Goal: Task Accomplishment & Management: Manage account settings

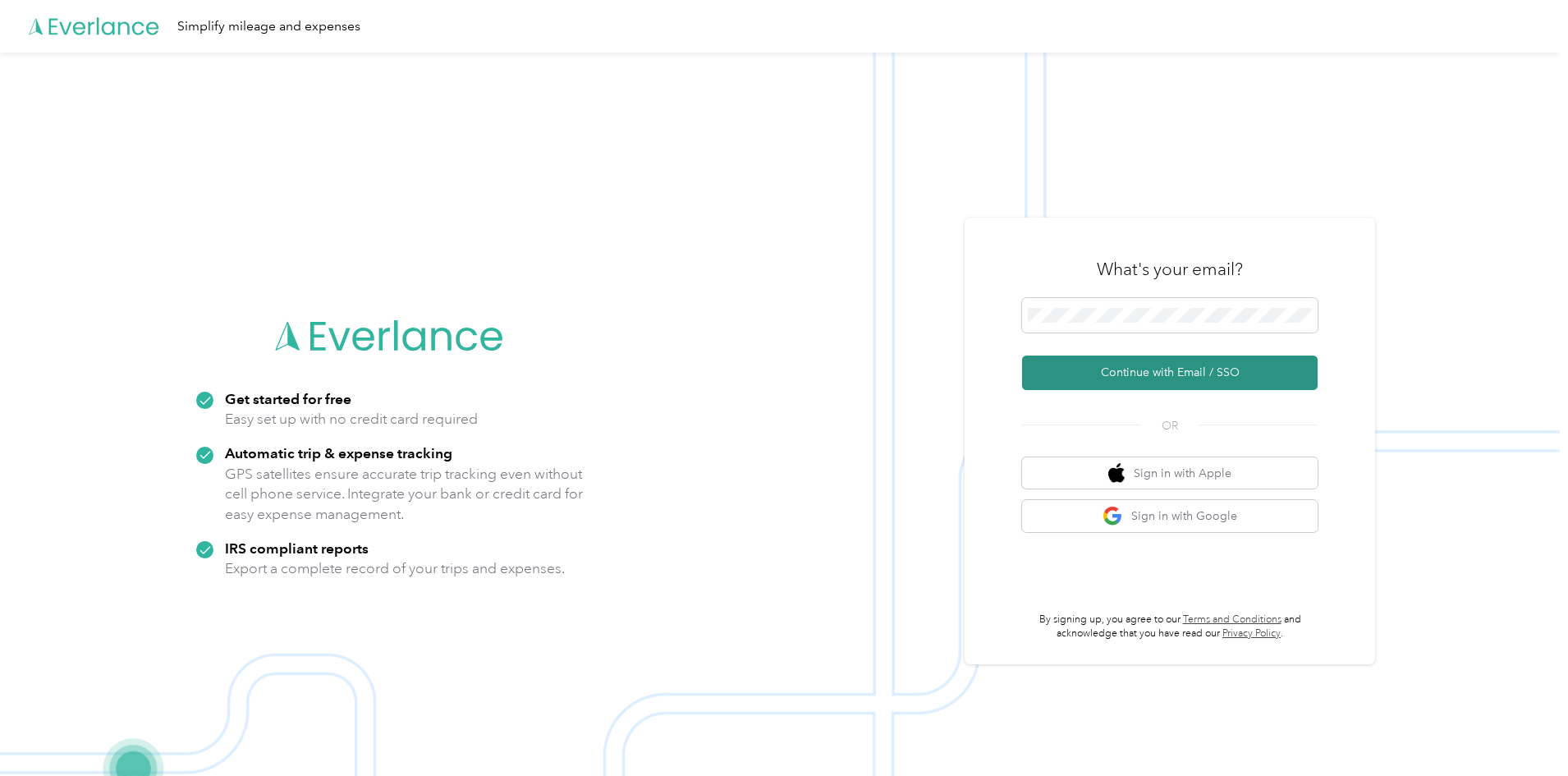
click at [1177, 373] on button "Continue with Email / SSO" at bounding box center [1170, 373] width 295 height 34
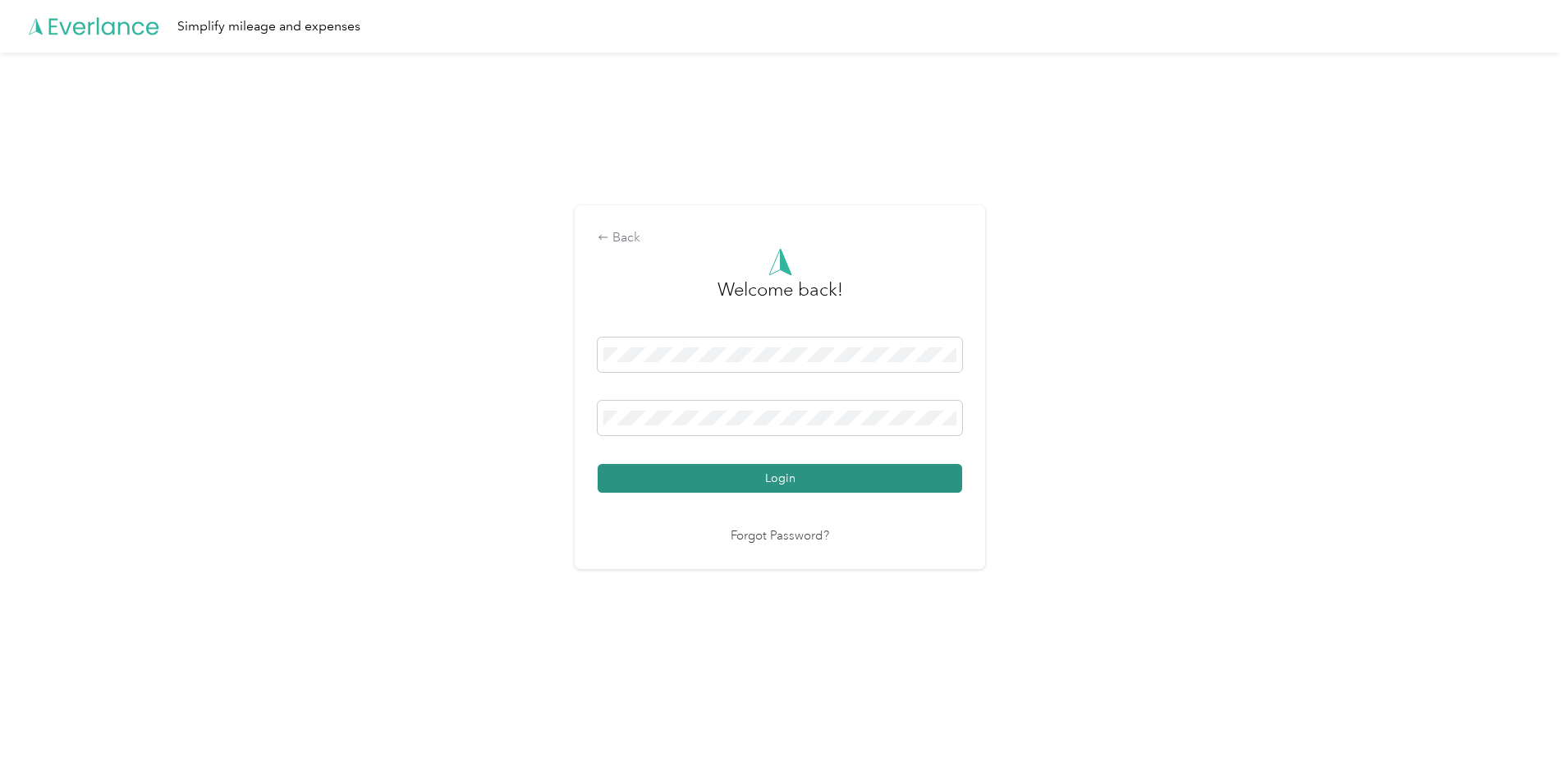
click at [790, 484] on button "Login" at bounding box center [779, 478] width 365 height 28
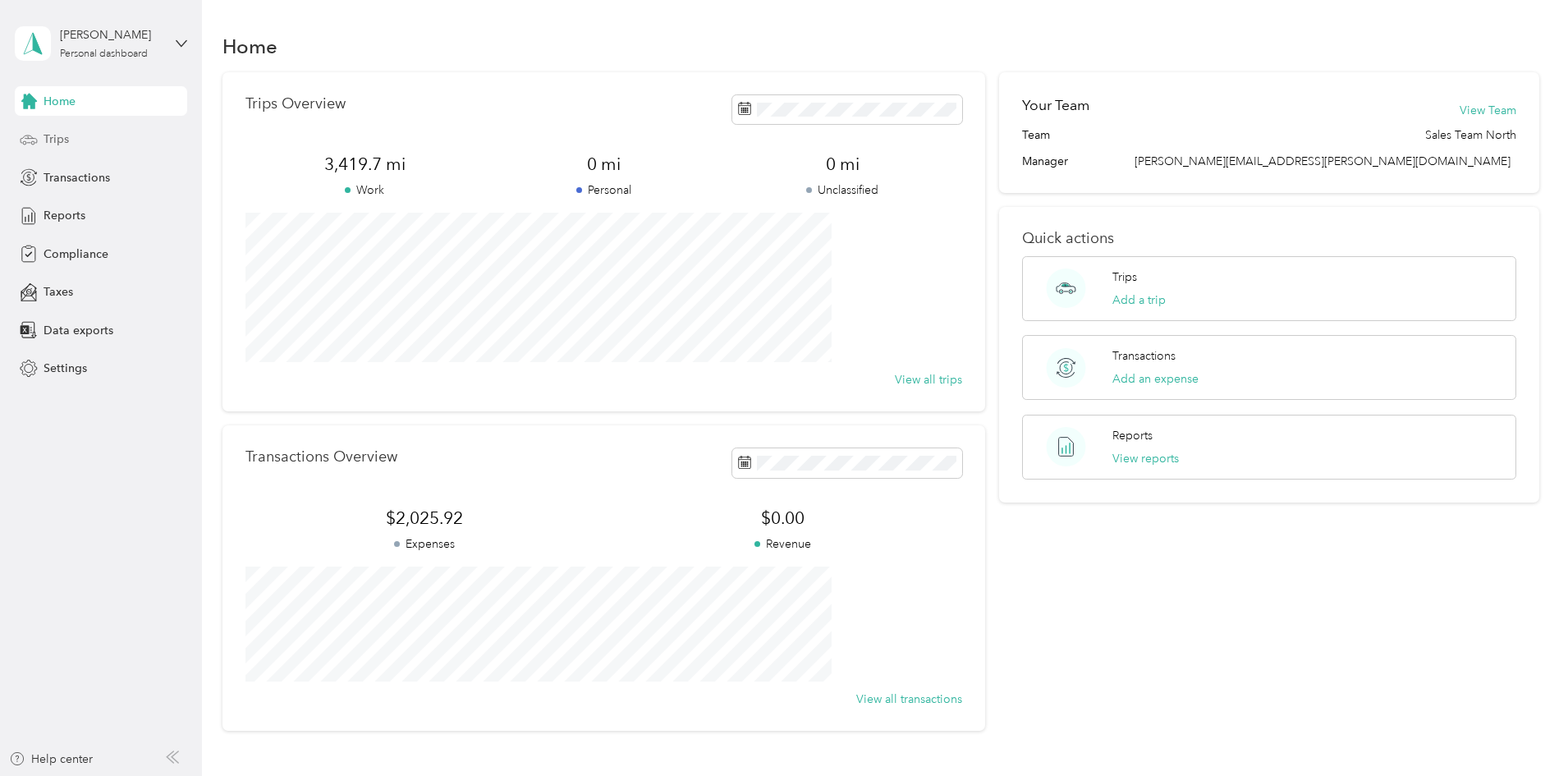
click at [54, 140] on span "Trips" at bounding box center [57, 139] width 26 height 17
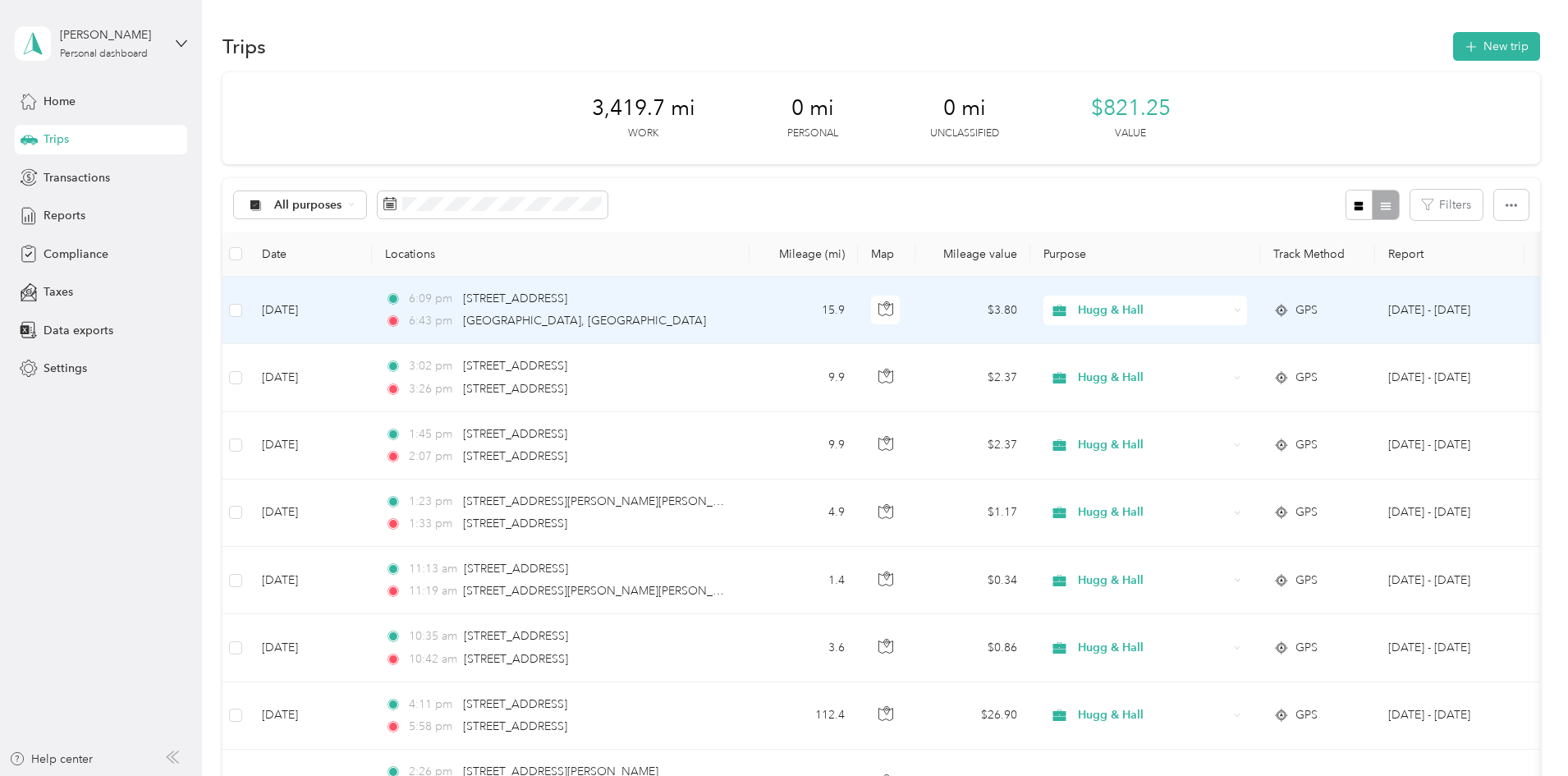
click at [1242, 311] on icon at bounding box center [1238, 310] width 8 height 8
click at [1235, 368] on span "Personal" at bounding box center [1269, 363] width 152 height 17
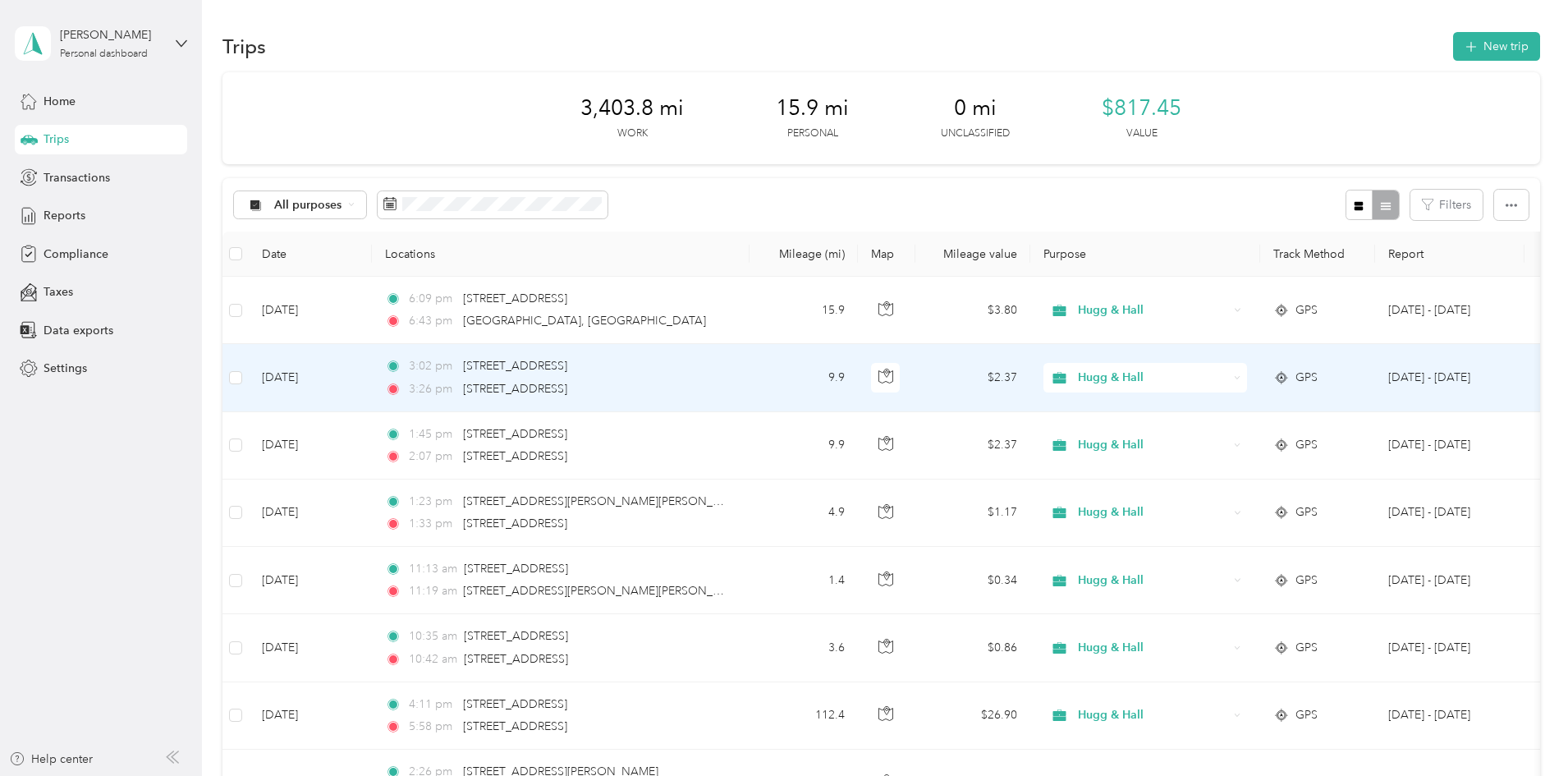
click at [1247, 378] on div "Hugg & Hall" at bounding box center [1145, 378] width 203 height 29
click at [1240, 434] on span "Personal" at bounding box center [1269, 436] width 152 height 17
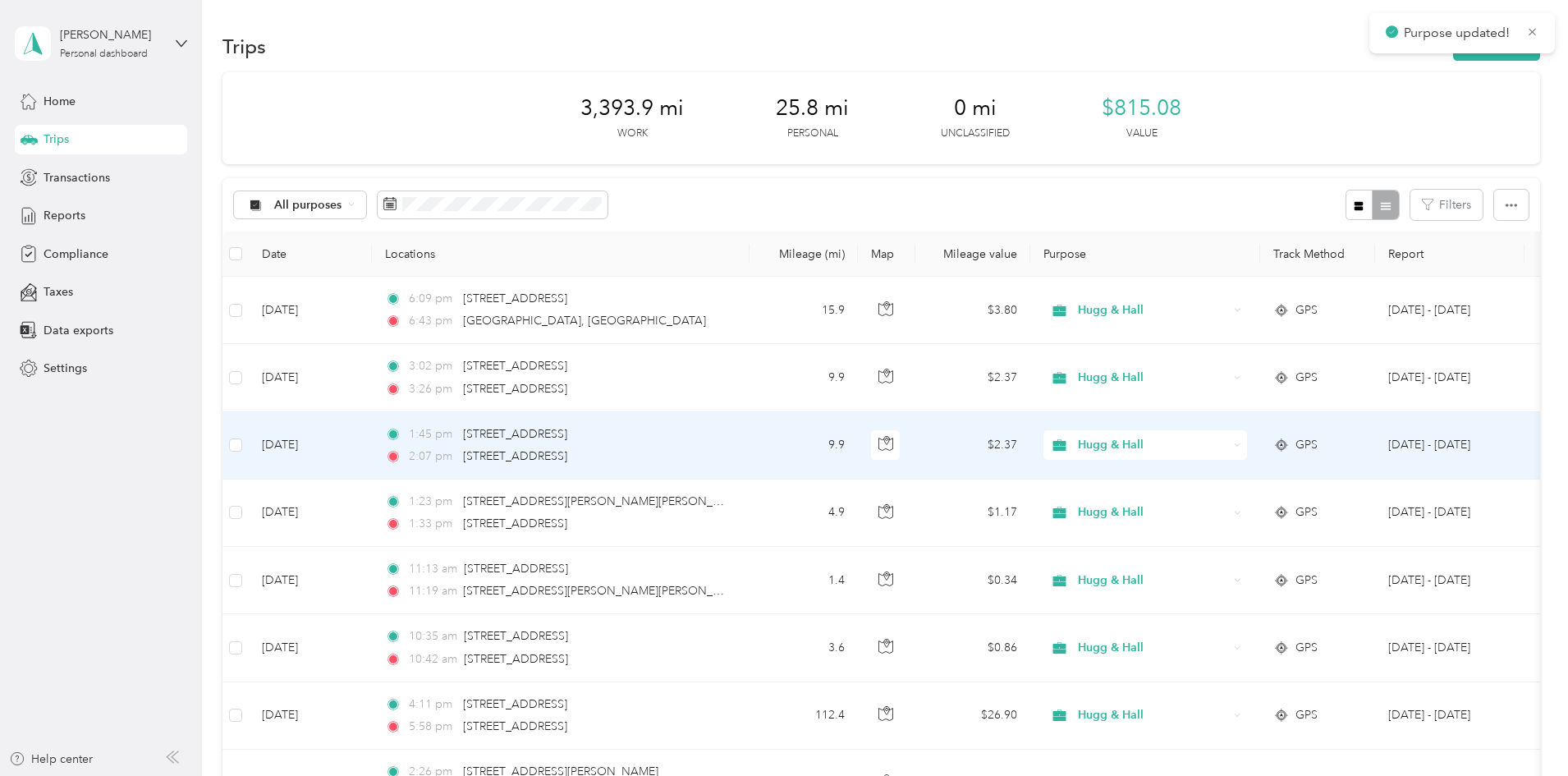
click at [1242, 446] on icon at bounding box center [1238, 446] width 8 height 8
click at [1242, 503] on span "Personal" at bounding box center [1269, 500] width 152 height 17
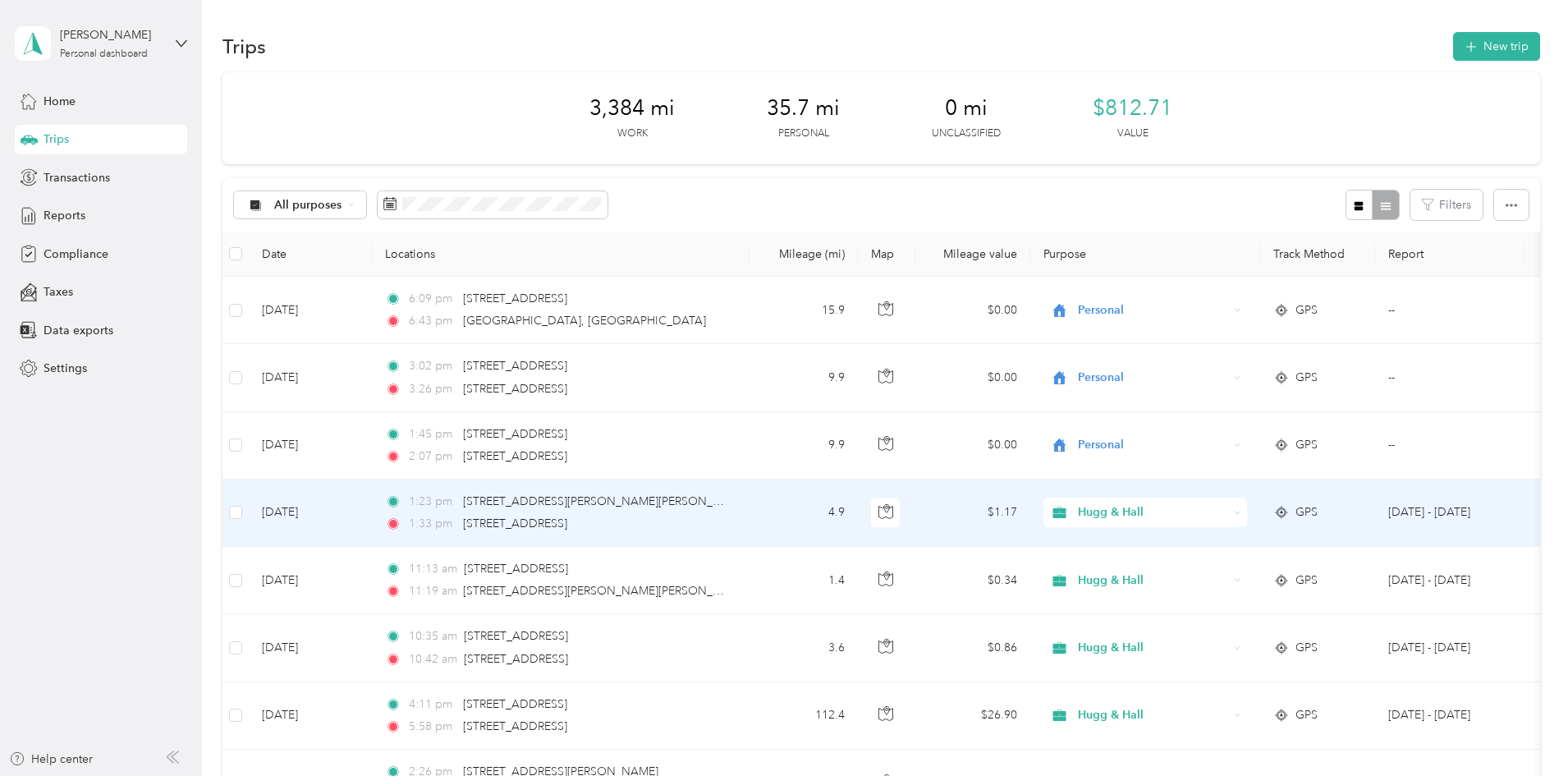
click at [1242, 514] on icon at bounding box center [1238, 512] width 8 height 8
click at [1238, 573] on span "Personal" at bounding box center [1269, 572] width 152 height 17
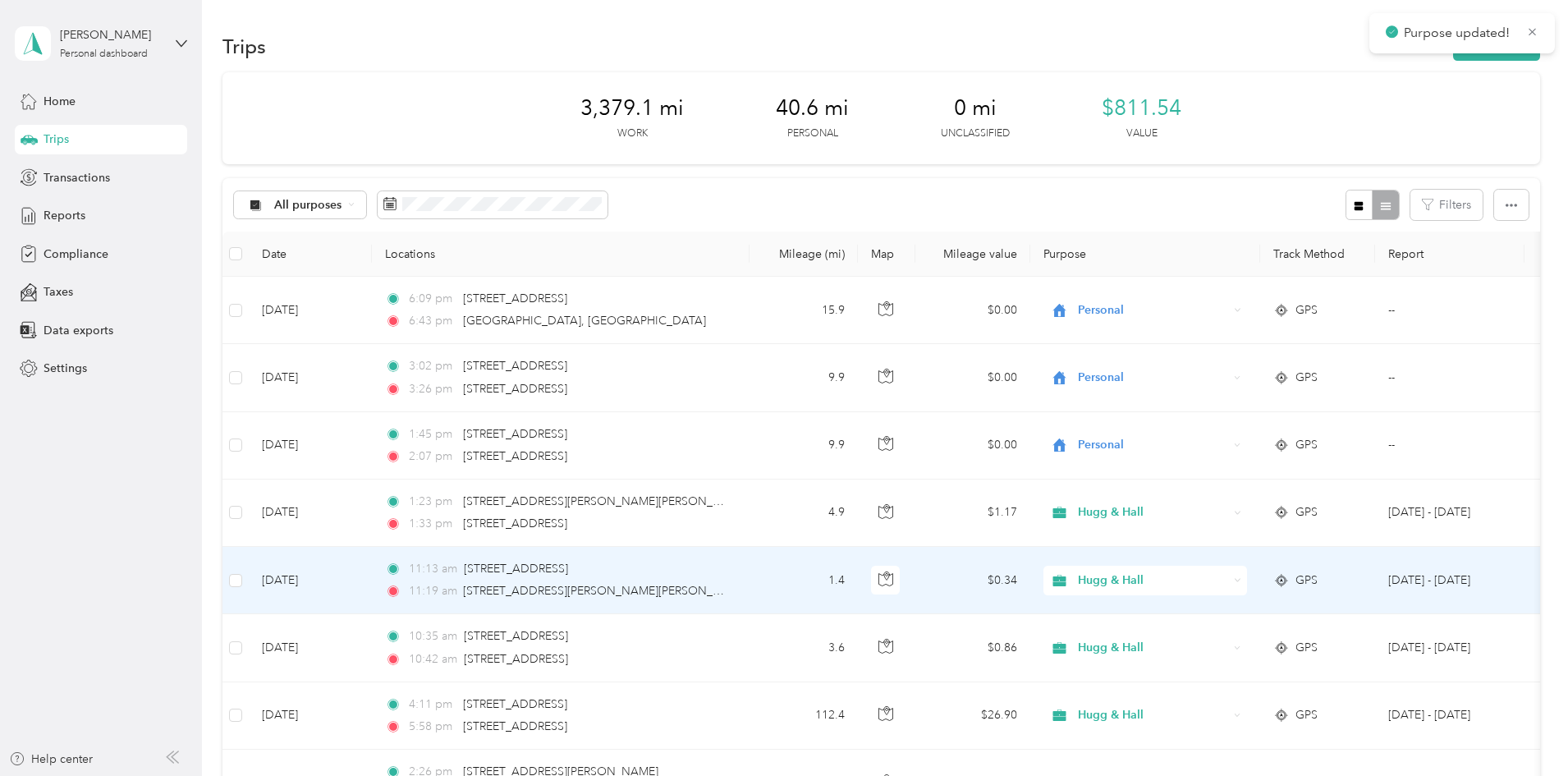
click at [1242, 579] on icon at bounding box center [1238, 580] width 8 height 8
click at [1223, 638] on span "Personal" at bounding box center [1269, 640] width 152 height 17
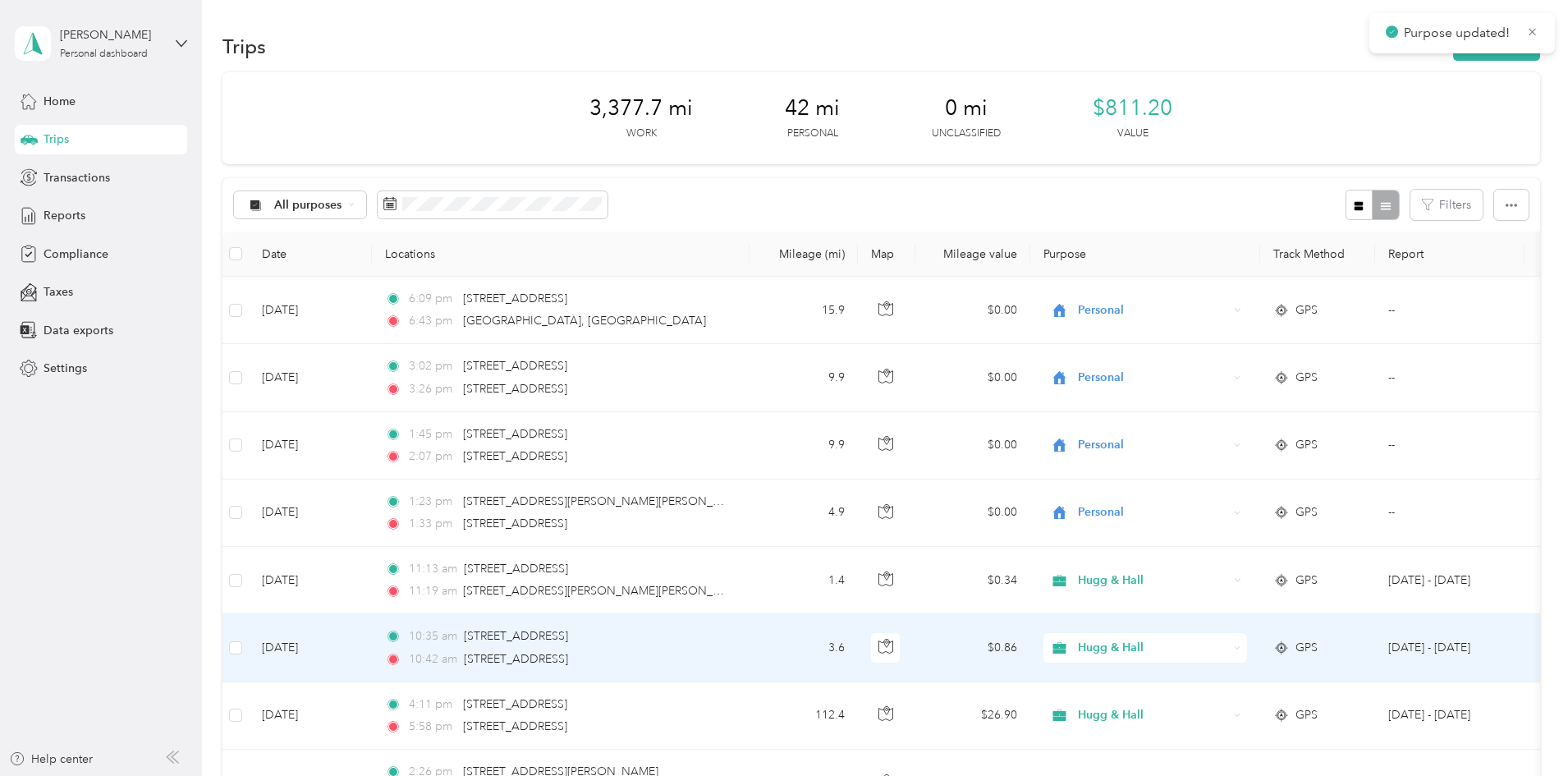
click at [1242, 650] on icon at bounding box center [1238, 648] width 8 height 8
click at [1234, 711] on li "Personal" at bounding box center [1254, 704] width 203 height 28
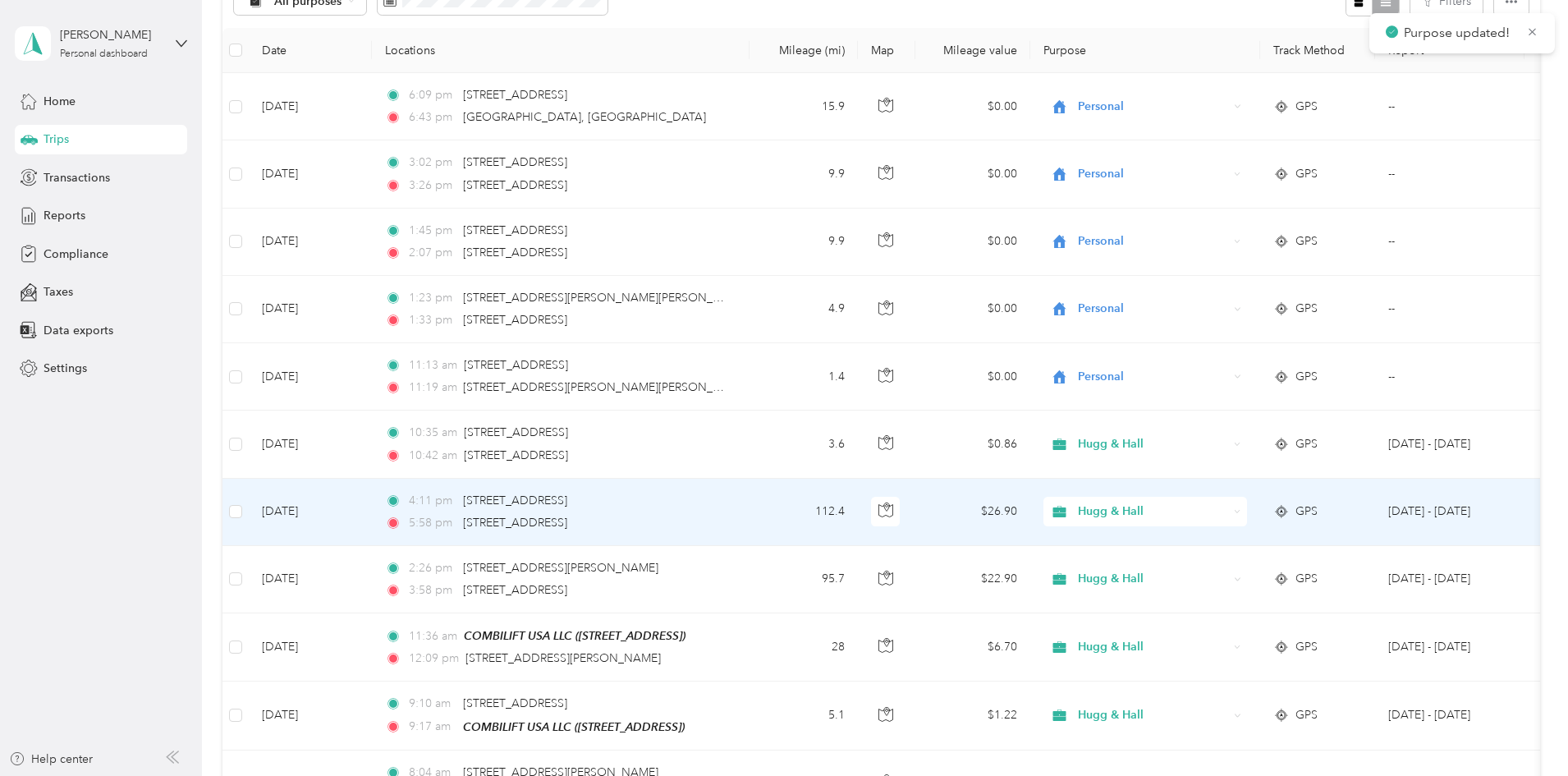
scroll to position [246, 0]
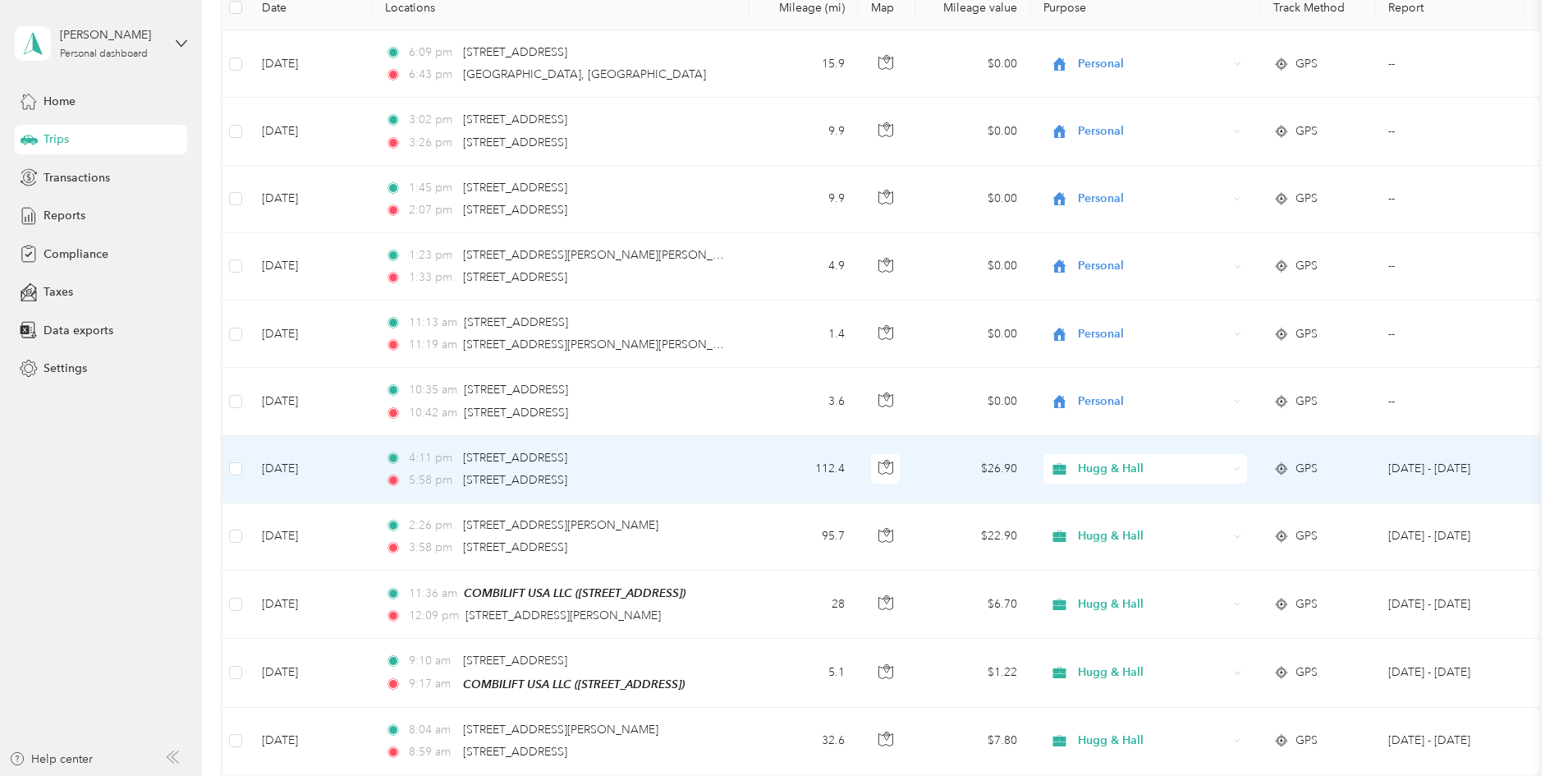
click at [1242, 468] on icon at bounding box center [1238, 469] width 8 height 8
click at [1236, 524] on span "Personal" at bounding box center [1269, 529] width 152 height 17
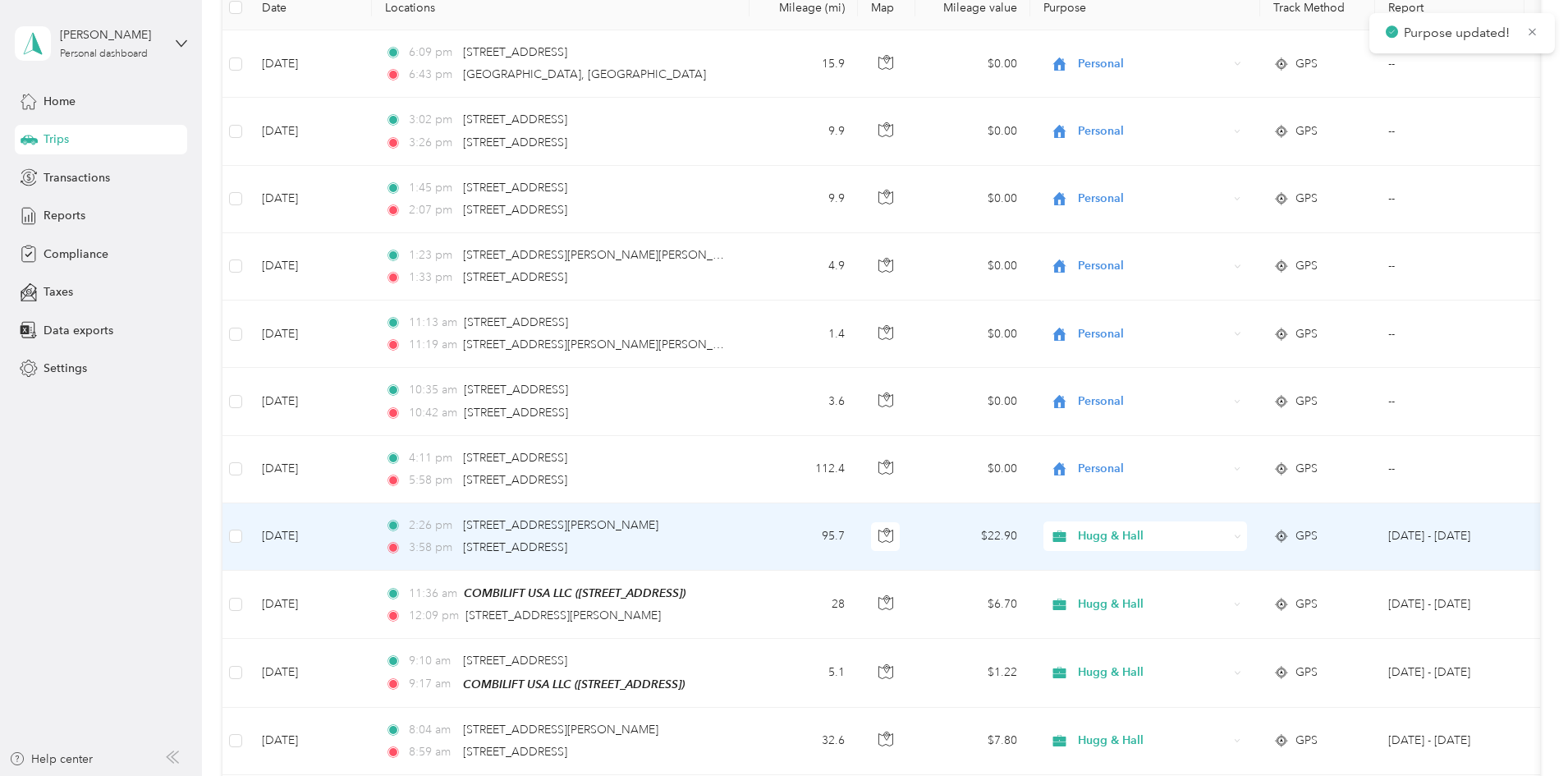
click at [1242, 536] on icon at bounding box center [1238, 537] width 8 height 8
click at [1232, 596] on span "Personal" at bounding box center [1269, 596] width 152 height 17
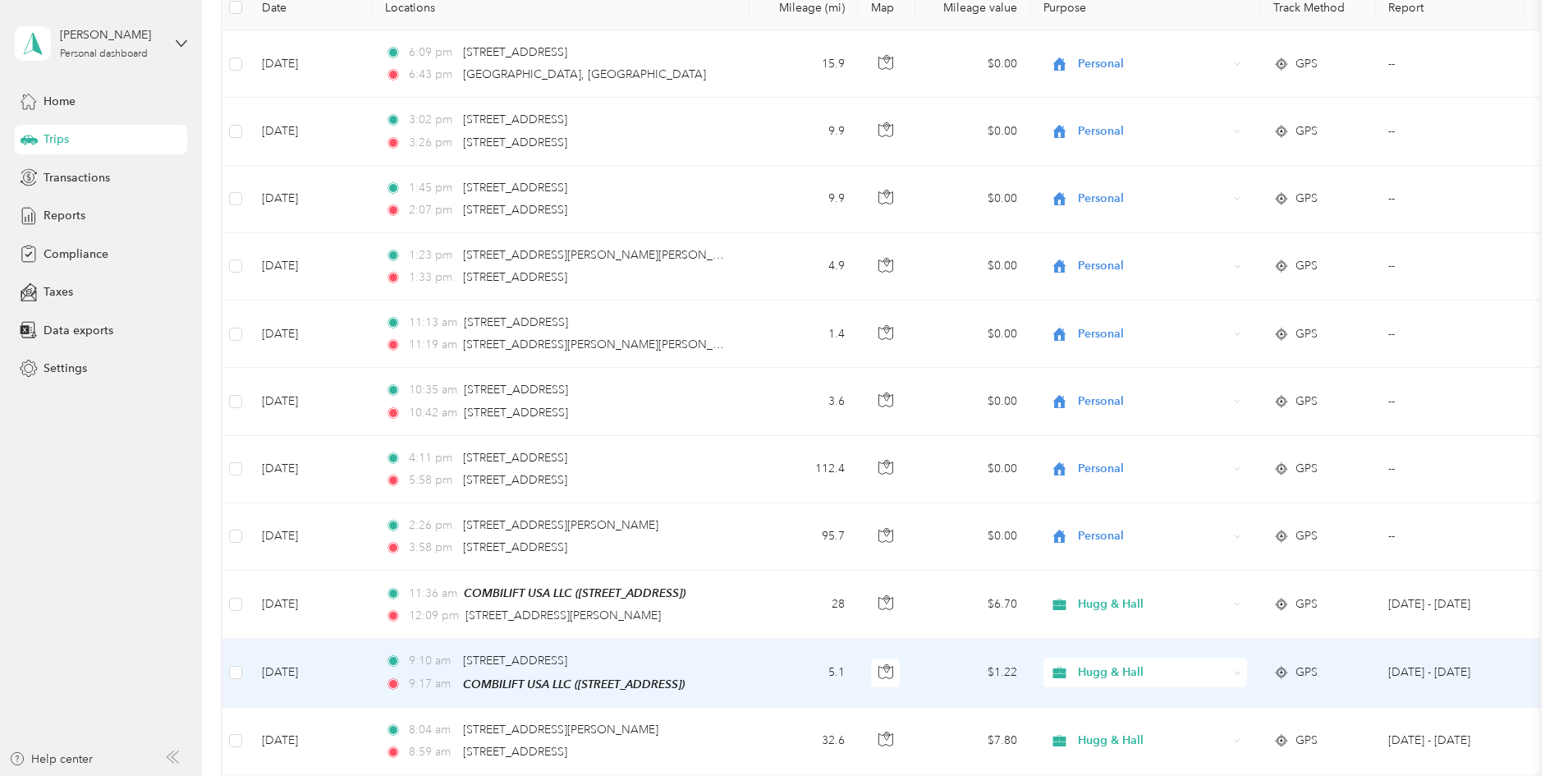
click at [1242, 673] on icon at bounding box center [1238, 673] width 8 height 8
click at [1234, 729] on span "Personal" at bounding box center [1269, 731] width 152 height 17
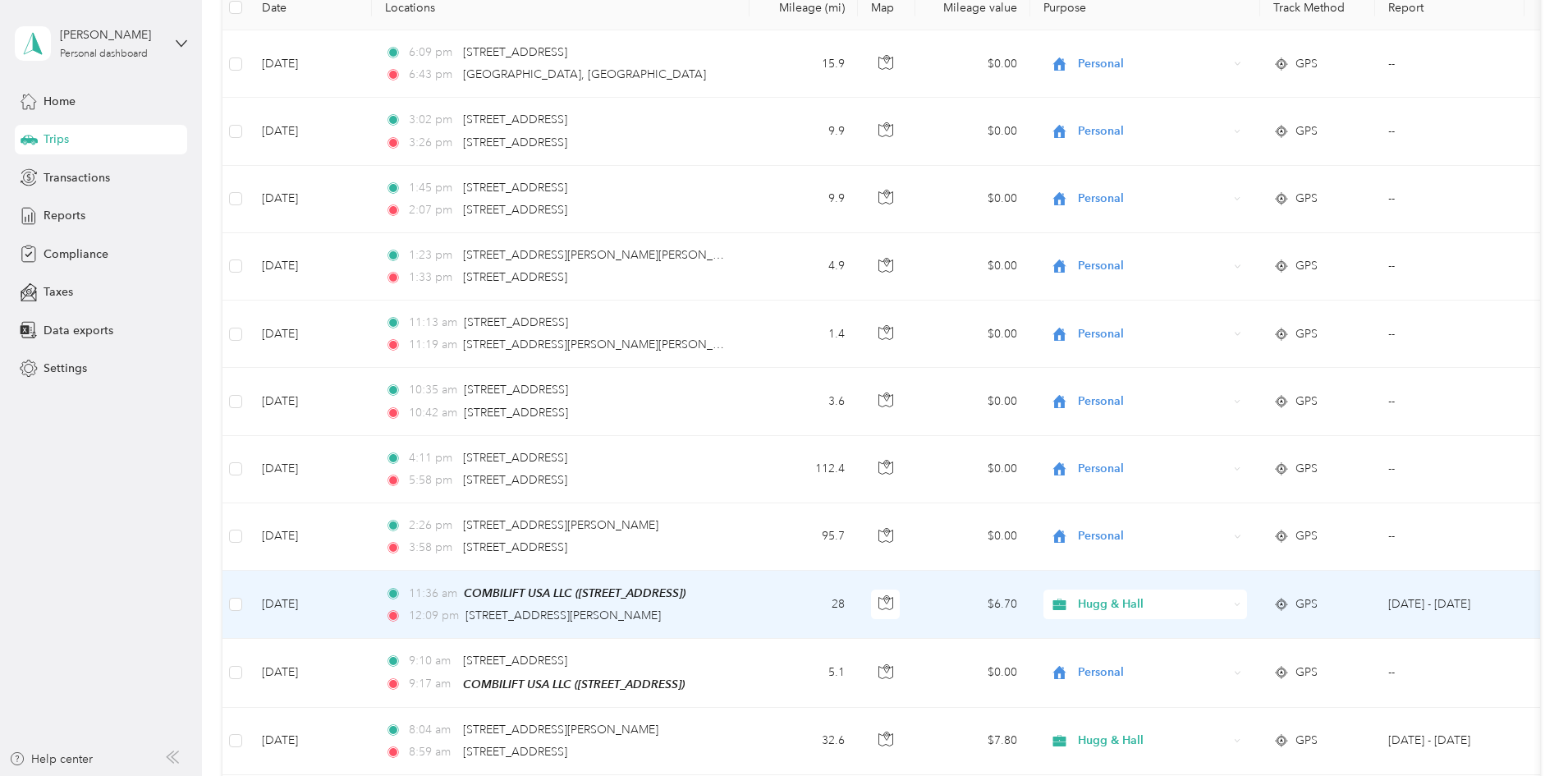
click at [1241, 604] on icon at bounding box center [1238, 603] width 5 height 3
click at [1228, 664] on span "Personal" at bounding box center [1269, 659] width 152 height 17
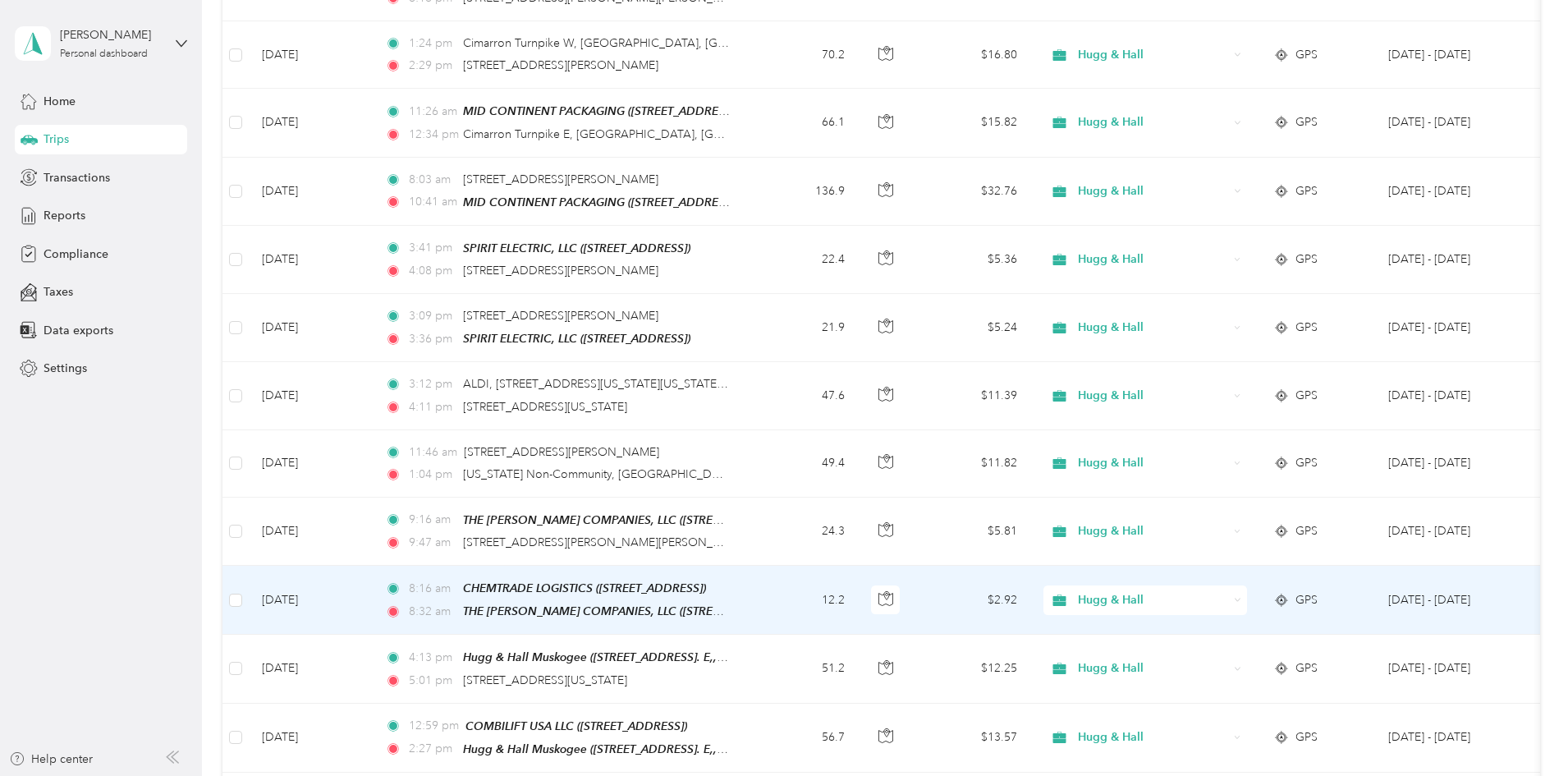
scroll to position [1149, 0]
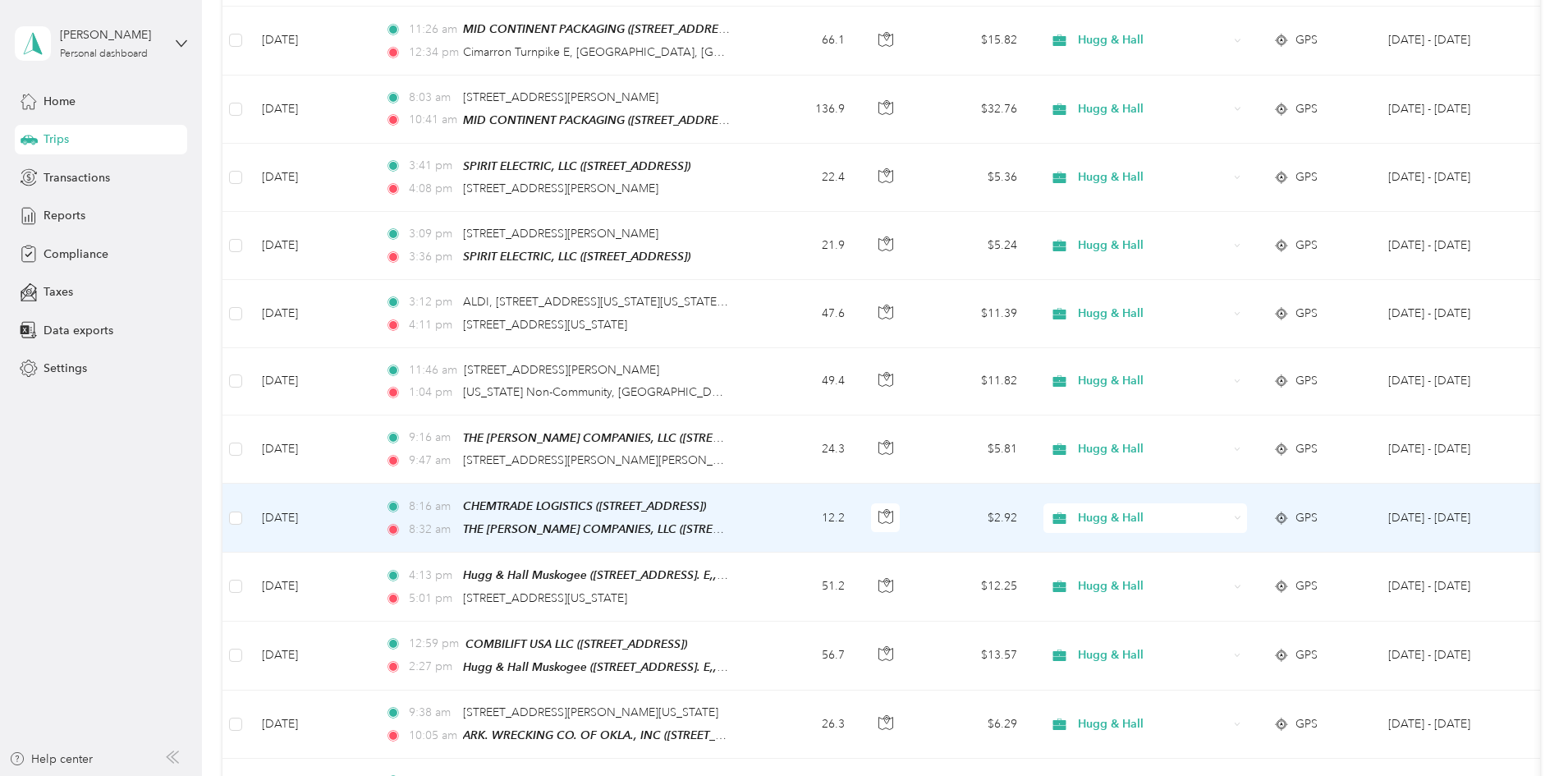
click at [1242, 514] on icon at bounding box center [1238, 518] width 8 height 8
click at [1223, 573] on li "Personal" at bounding box center [1254, 571] width 203 height 28
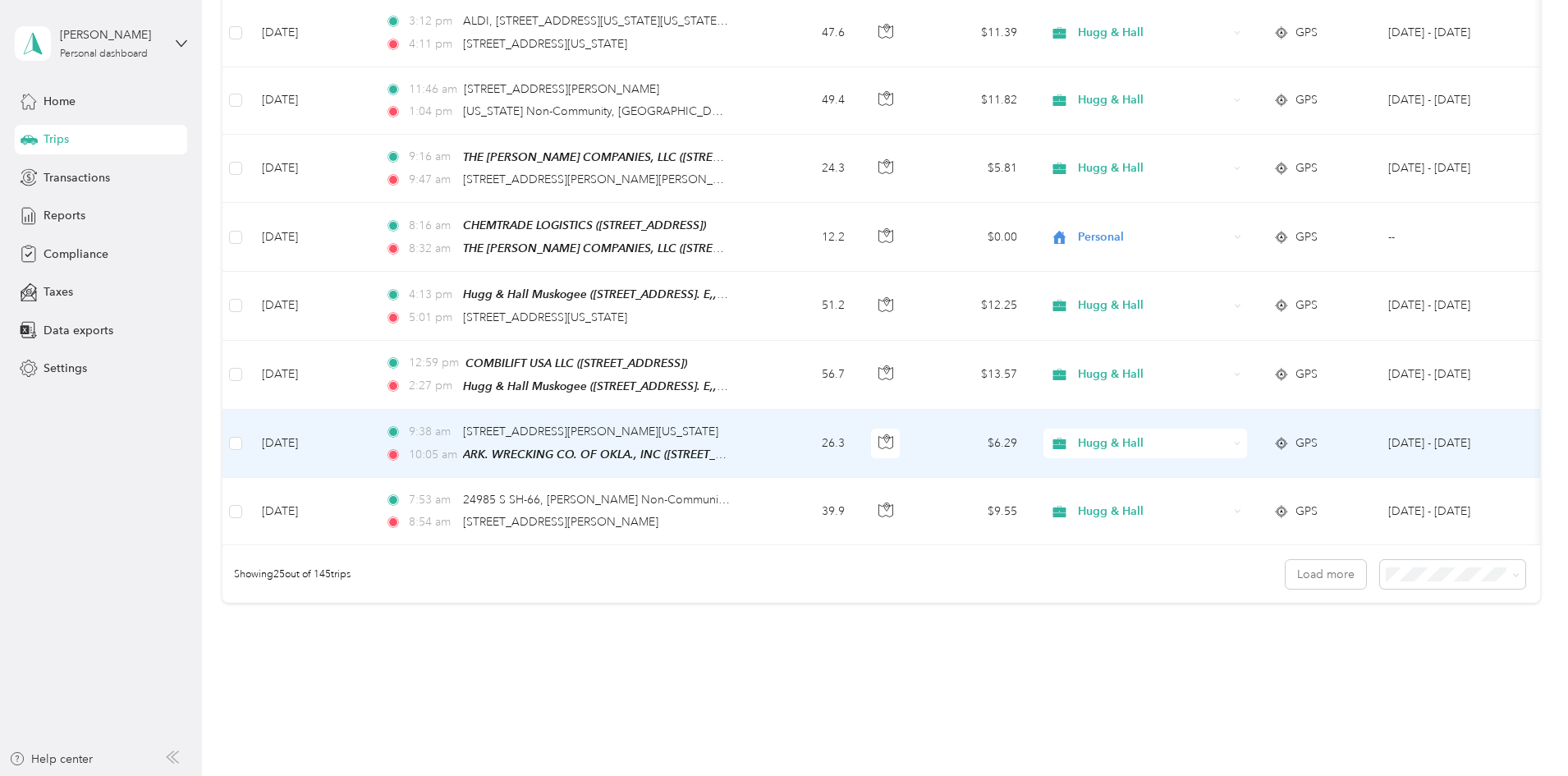
scroll to position [1487, 0]
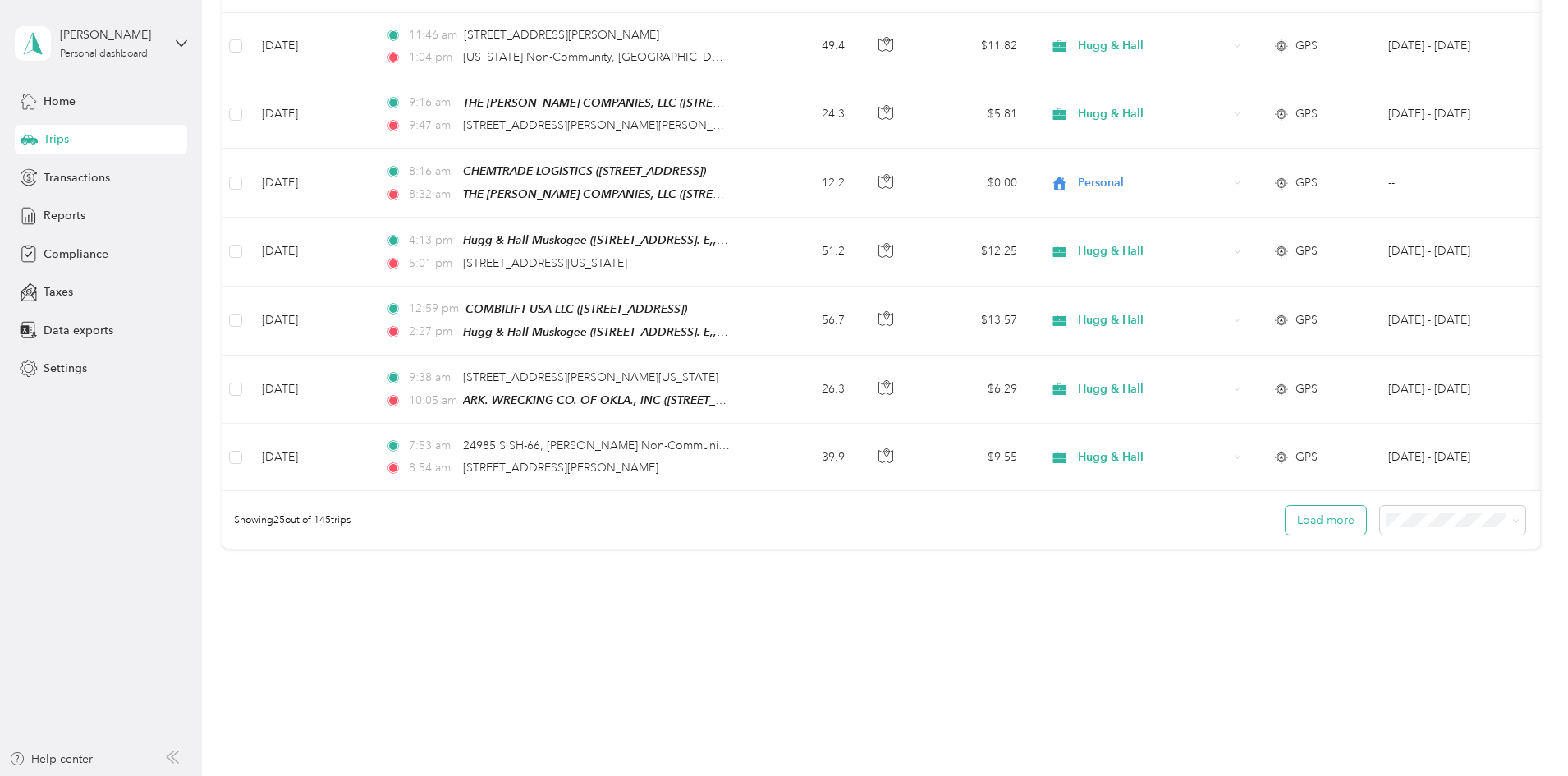
click at [1286, 530] on button "Load more" at bounding box center [1326, 519] width 81 height 28
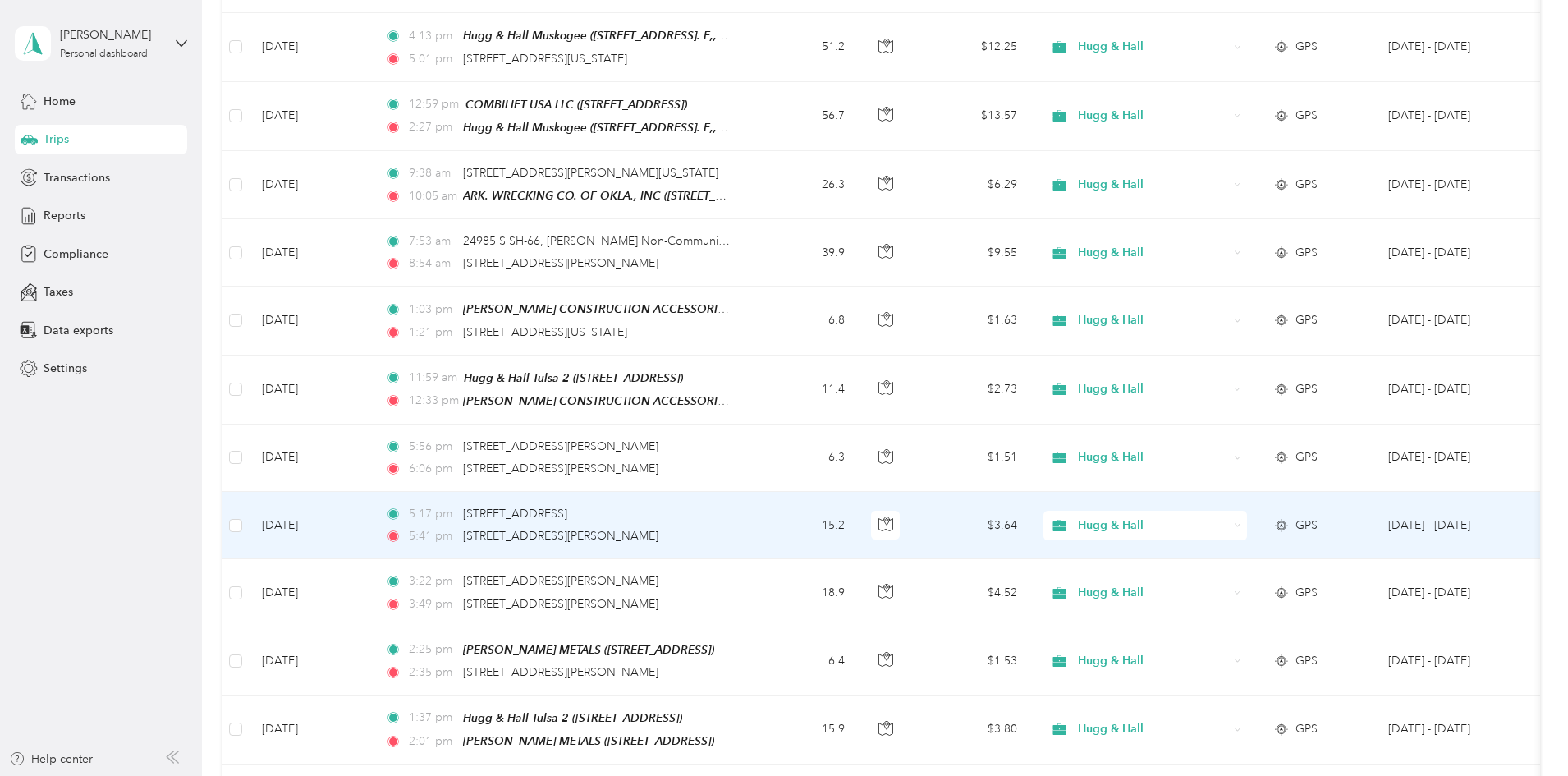
scroll to position [1651, 0]
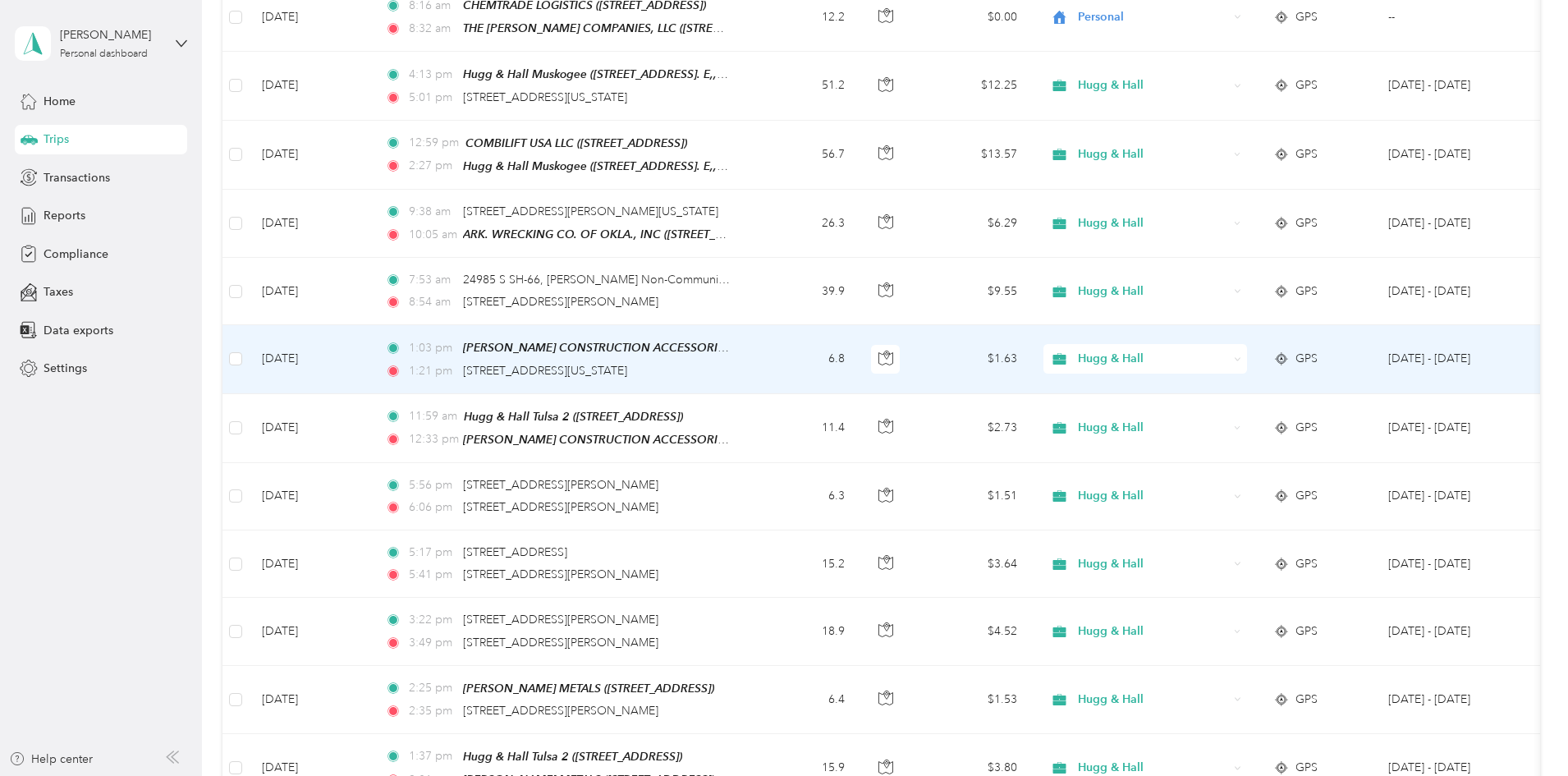
click at [1242, 355] on icon at bounding box center [1238, 359] width 8 height 8
click at [1226, 407] on span "Personal" at bounding box center [1269, 408] width 152 height 17
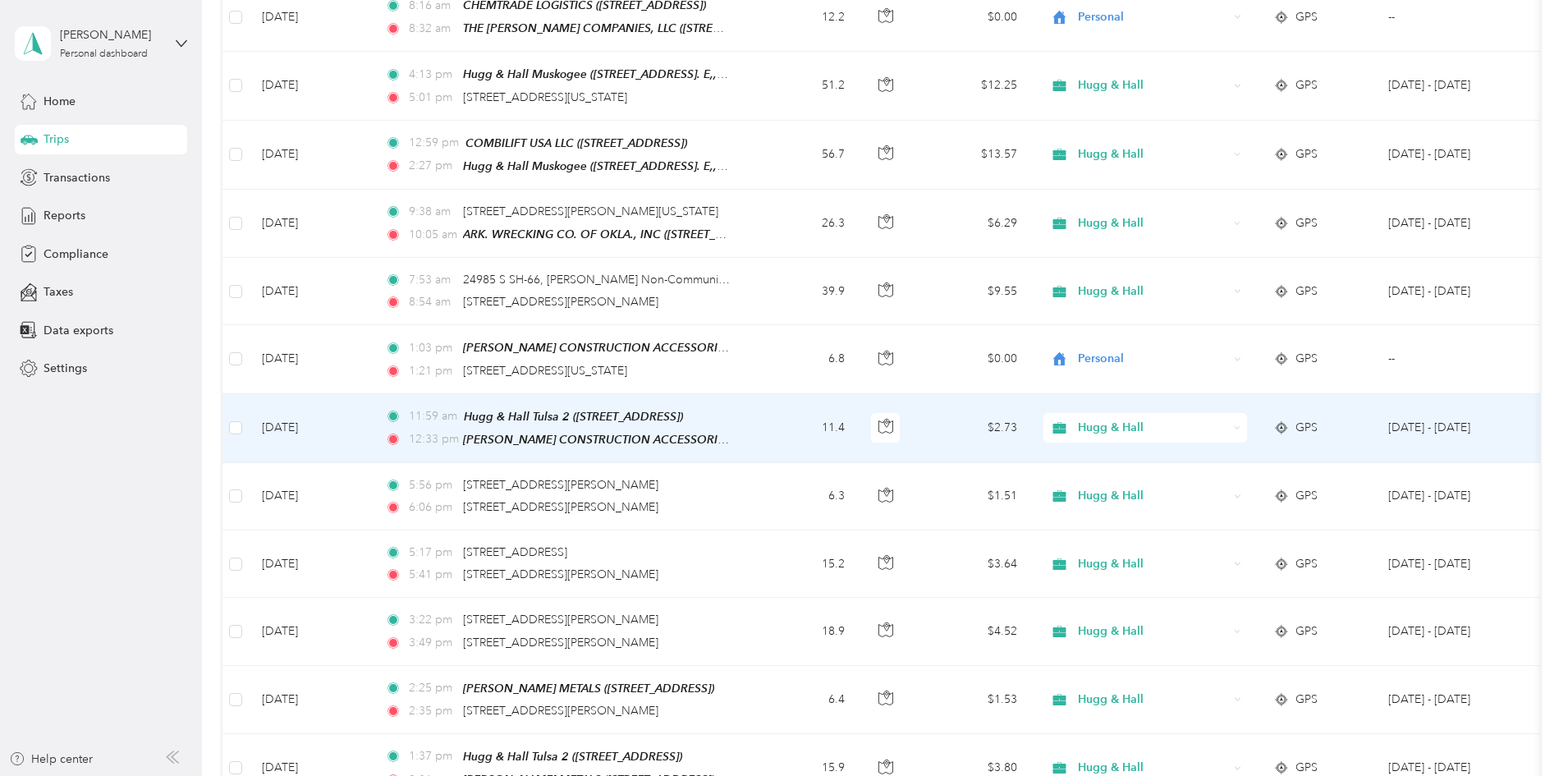
click at [1241, 427] on icon at bounding box center [1238, 427] width 5 height 3
click at [1239, 471] on span "Personal" at bounding box center [1269, 475] width 152 height 17
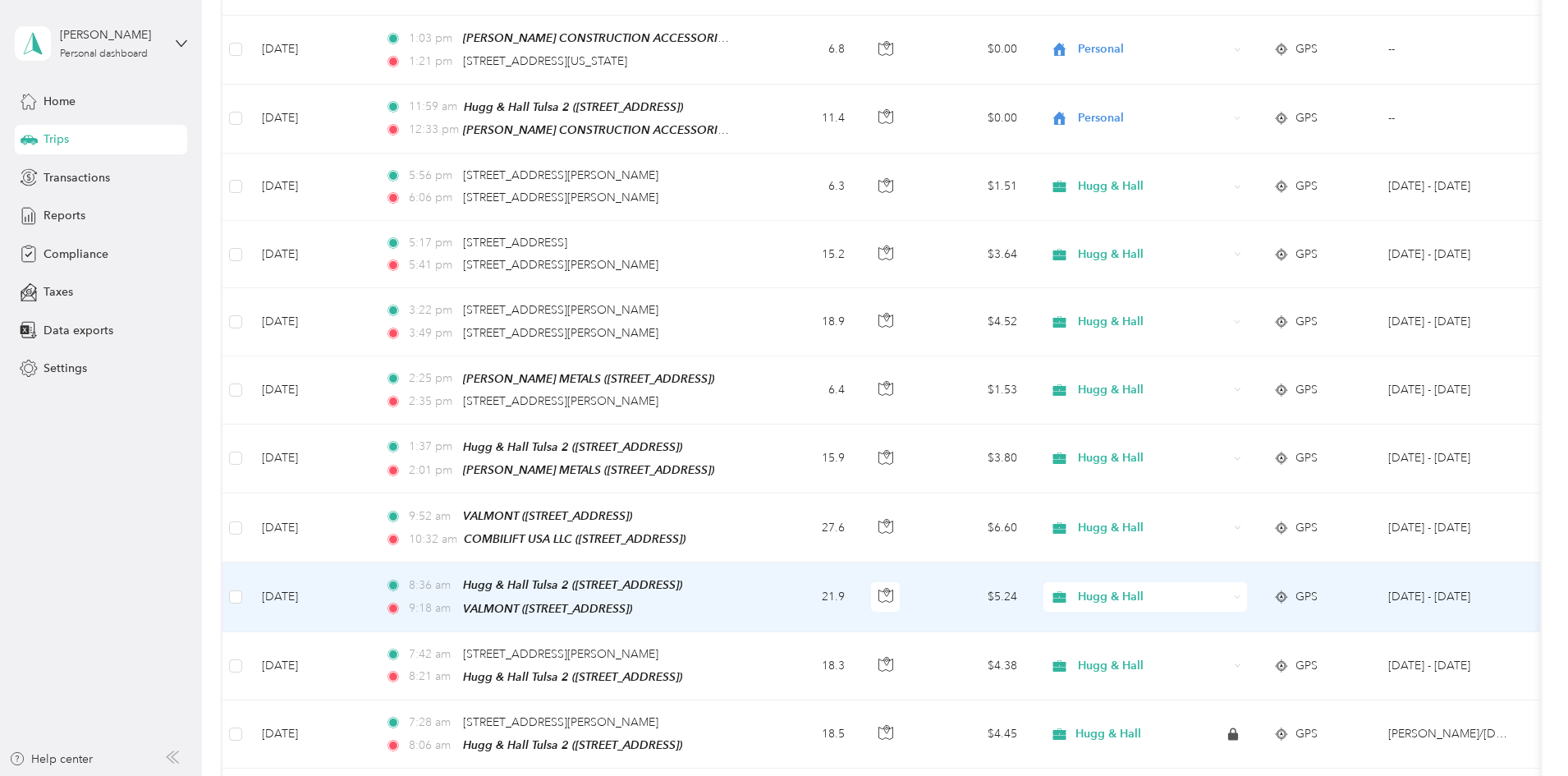
scroll to position [1979, 0]
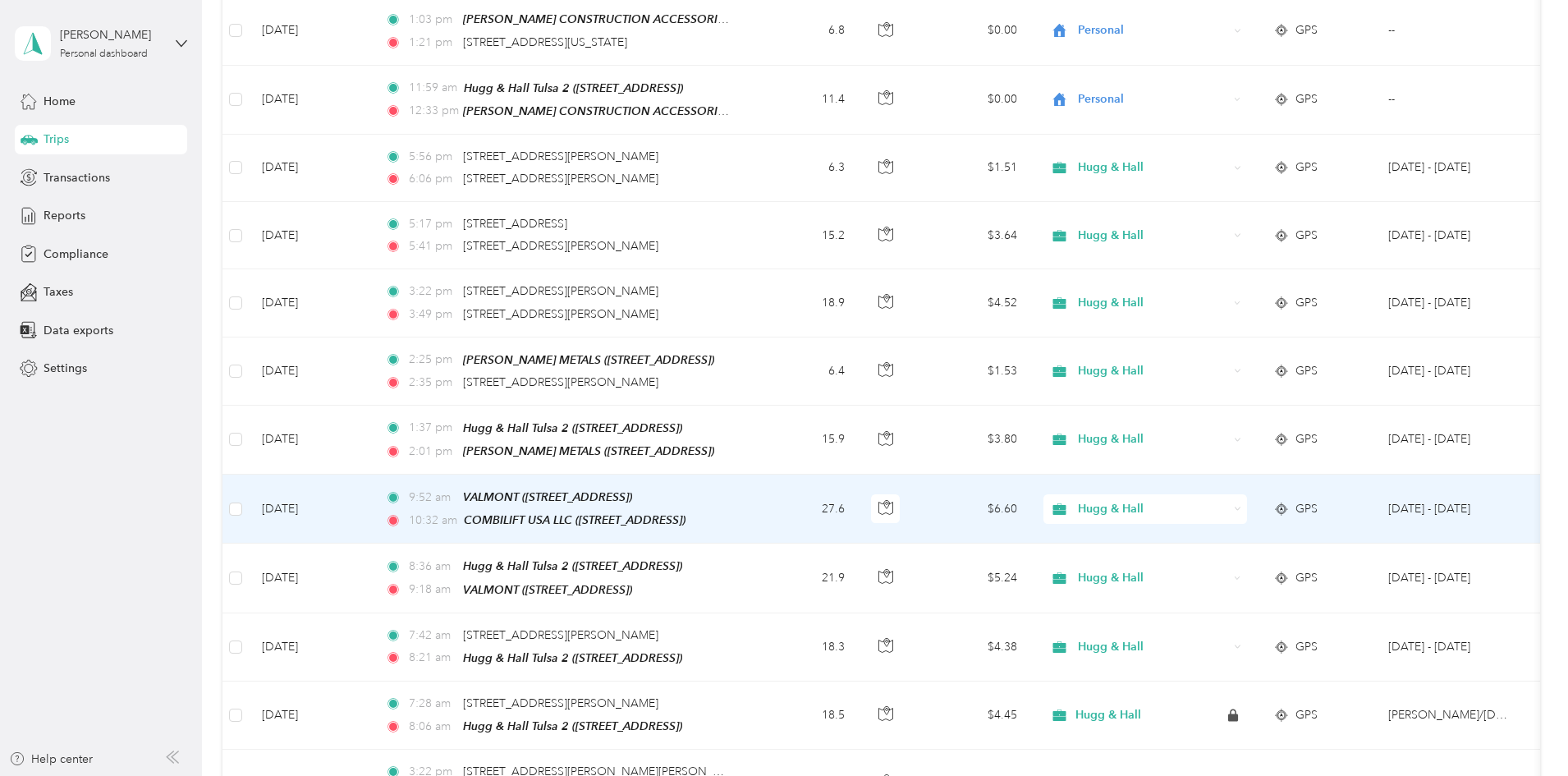
click at [1242, 505] on icon at bounding box center [1238, 508] width 8 height 8
click at [1230, 548] on span "Personal" at bounding box center [1269, 543] width 152 height 17
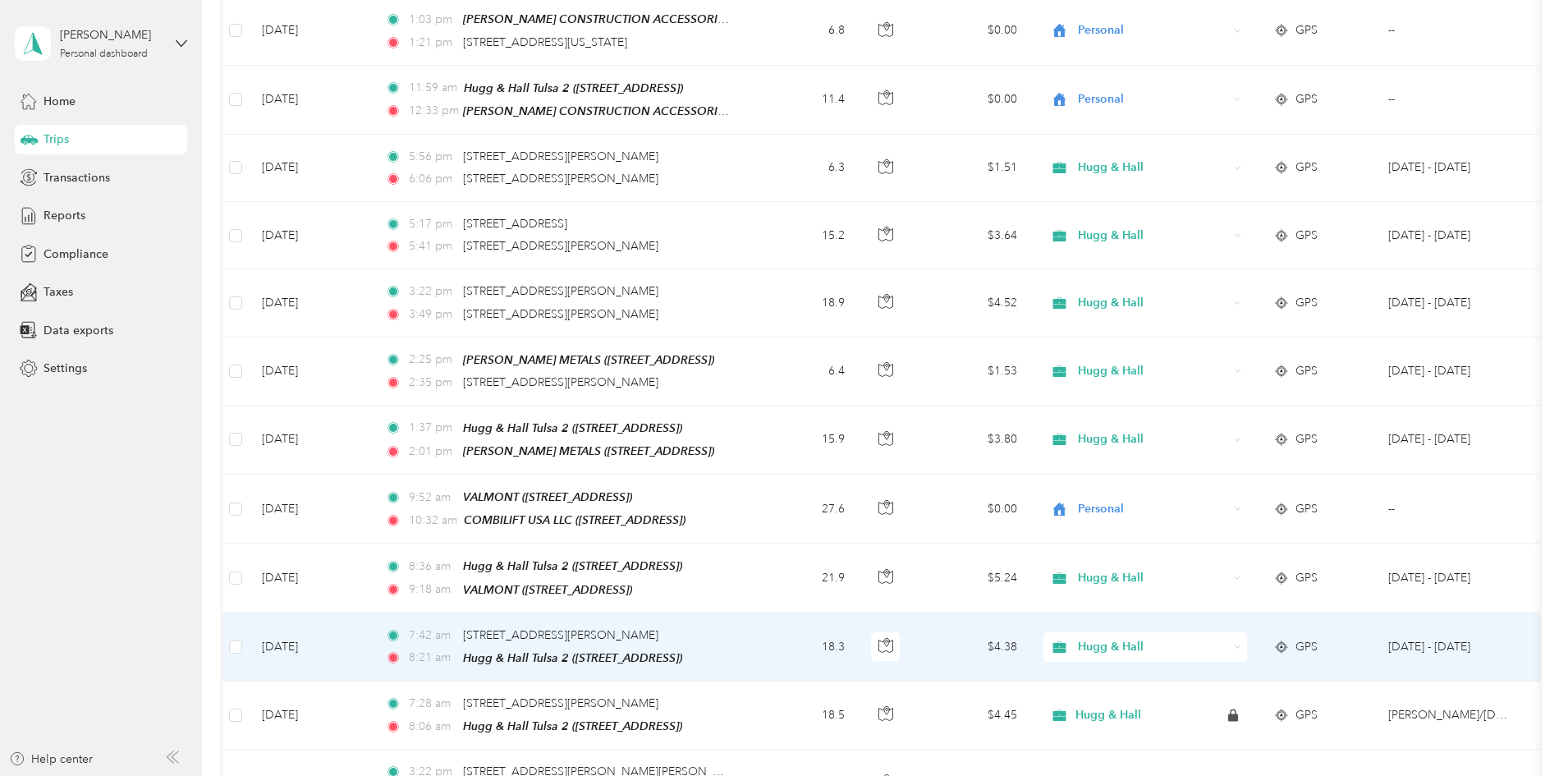
click at [1242, 643] on icon at bounding box center [1238, 646] width 8 height 8
click at [1219, 686] on span "Personal" at bounding box center [1269, 687] width 152 height 17
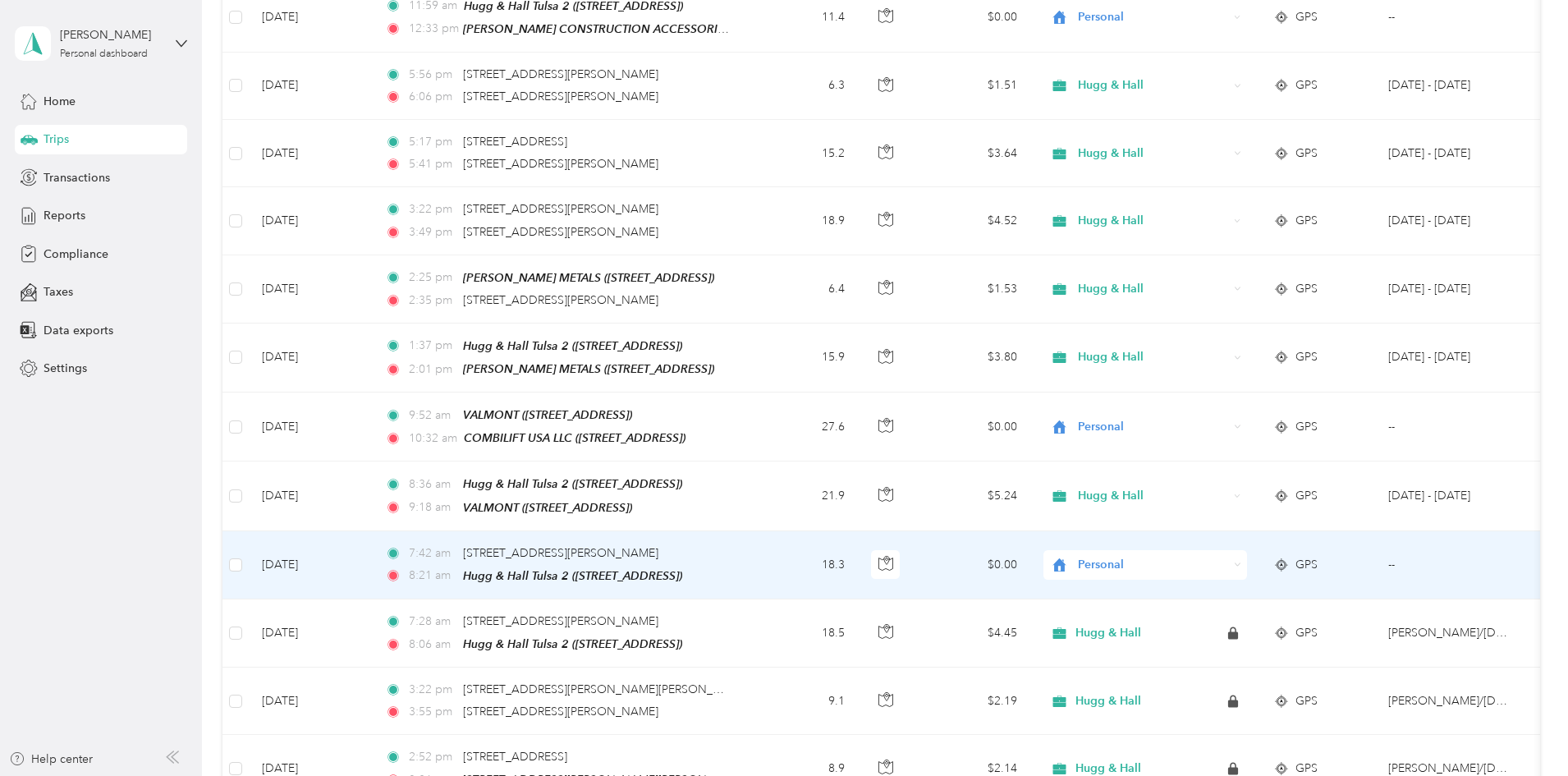
scroll to position [2143, 0]
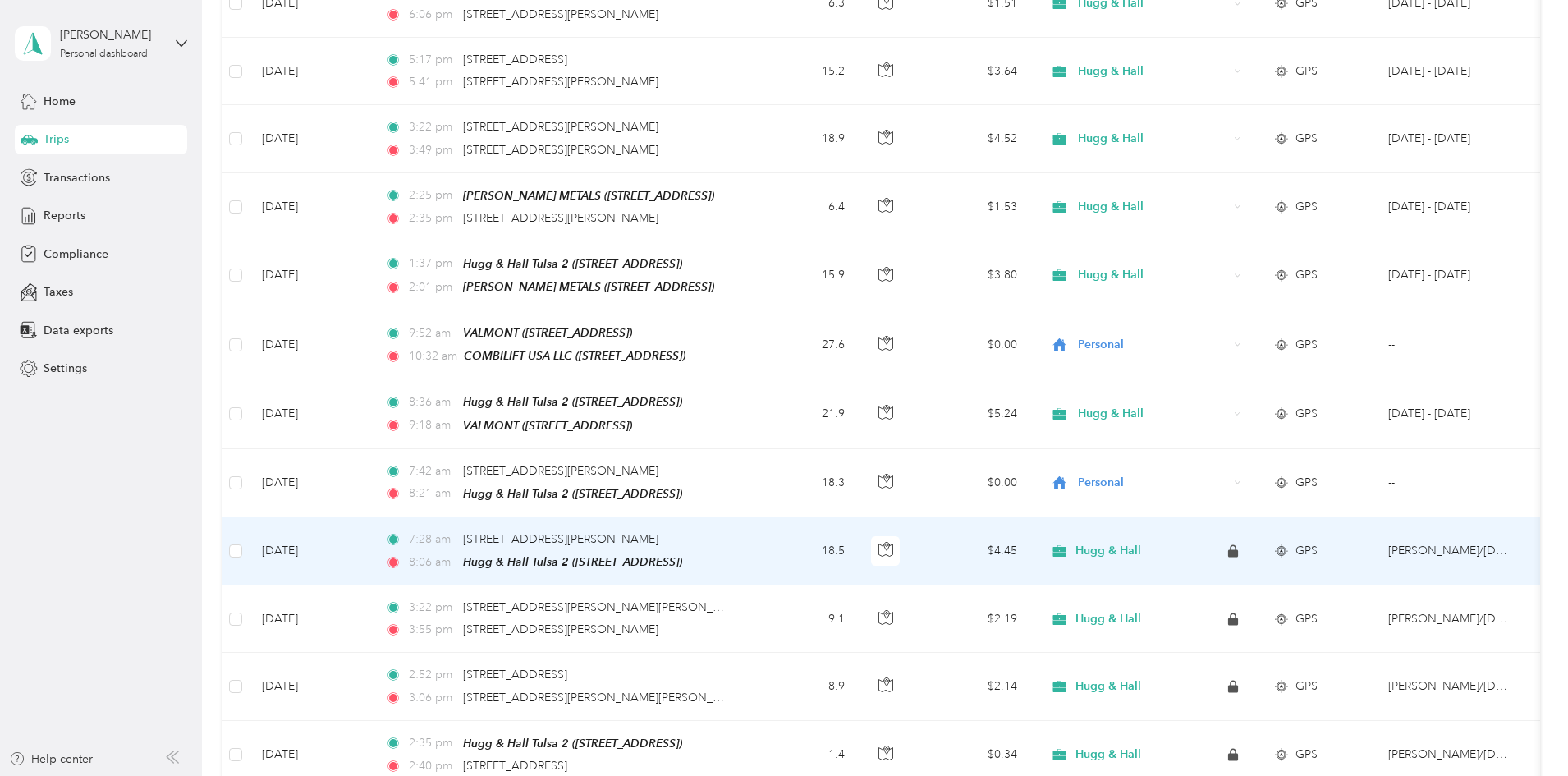
click at [1141, 543] on span "Hugg & Hall" at bounding box center [1108, 550] width 66 height 15
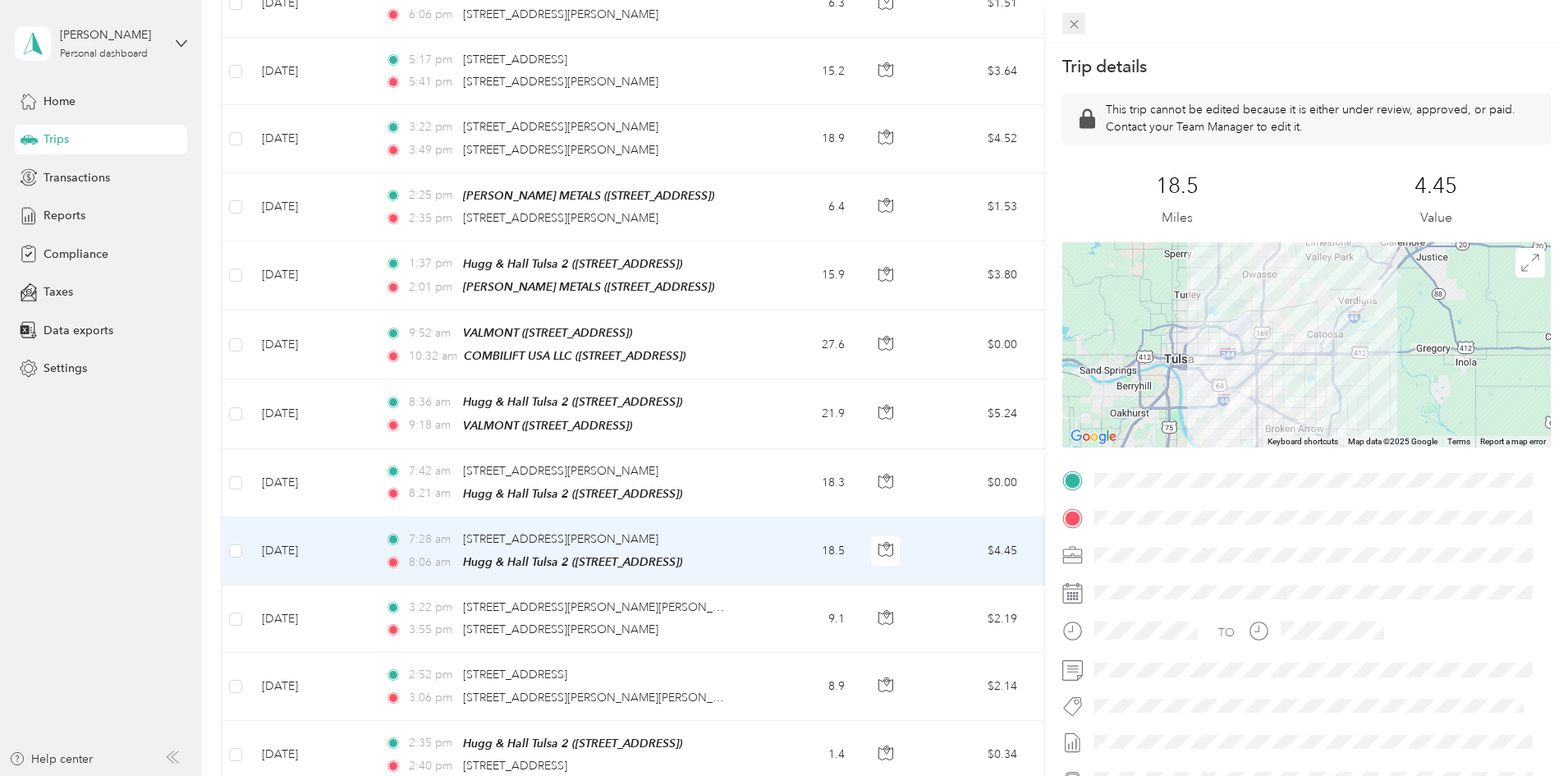
click at [1073, 26] on icon at bounding box center [1075, 25] width 9 height 9
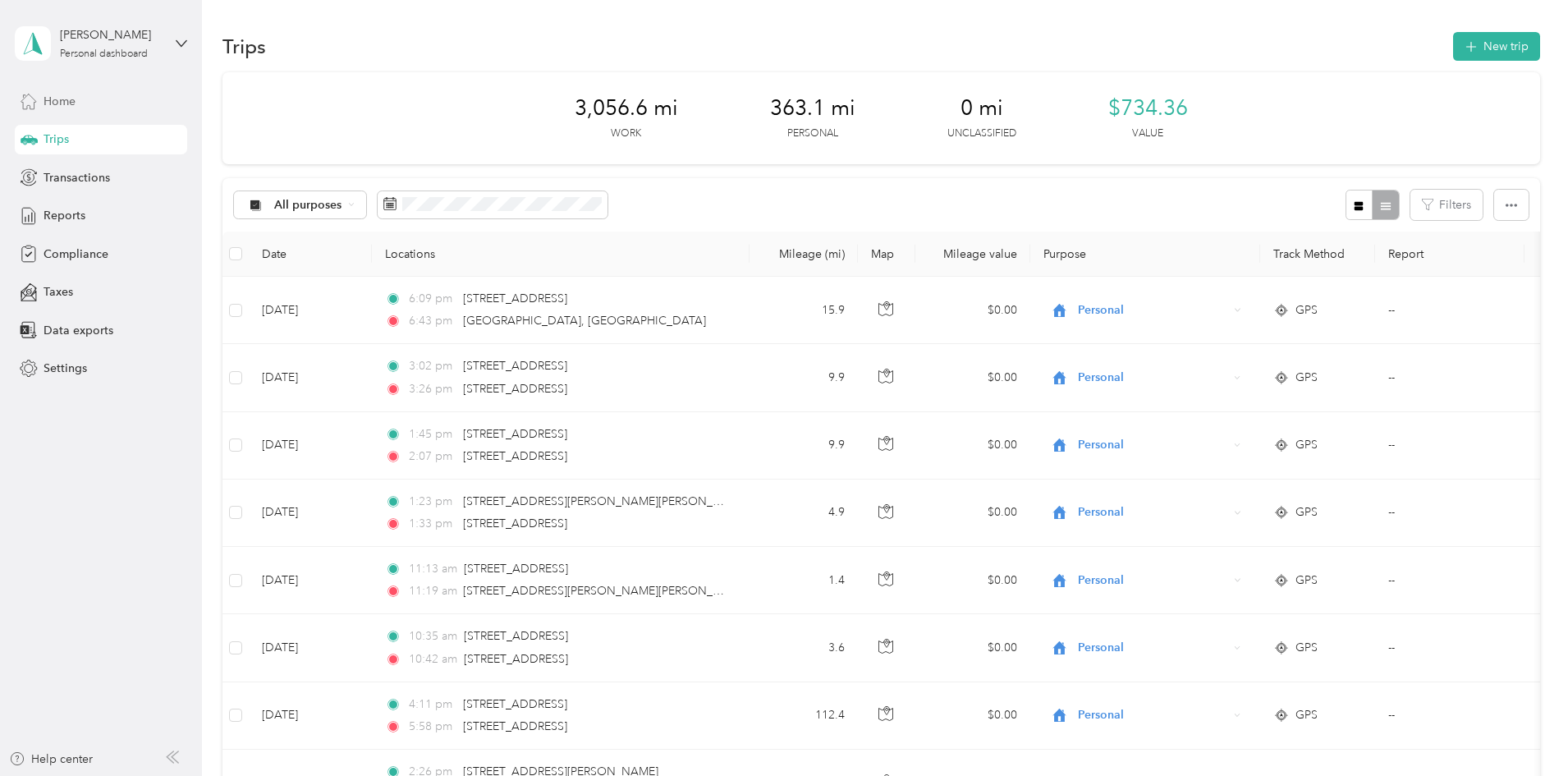
click at [72, 100] on span "Home" at bounding box center [59, 101] width 32 height 17
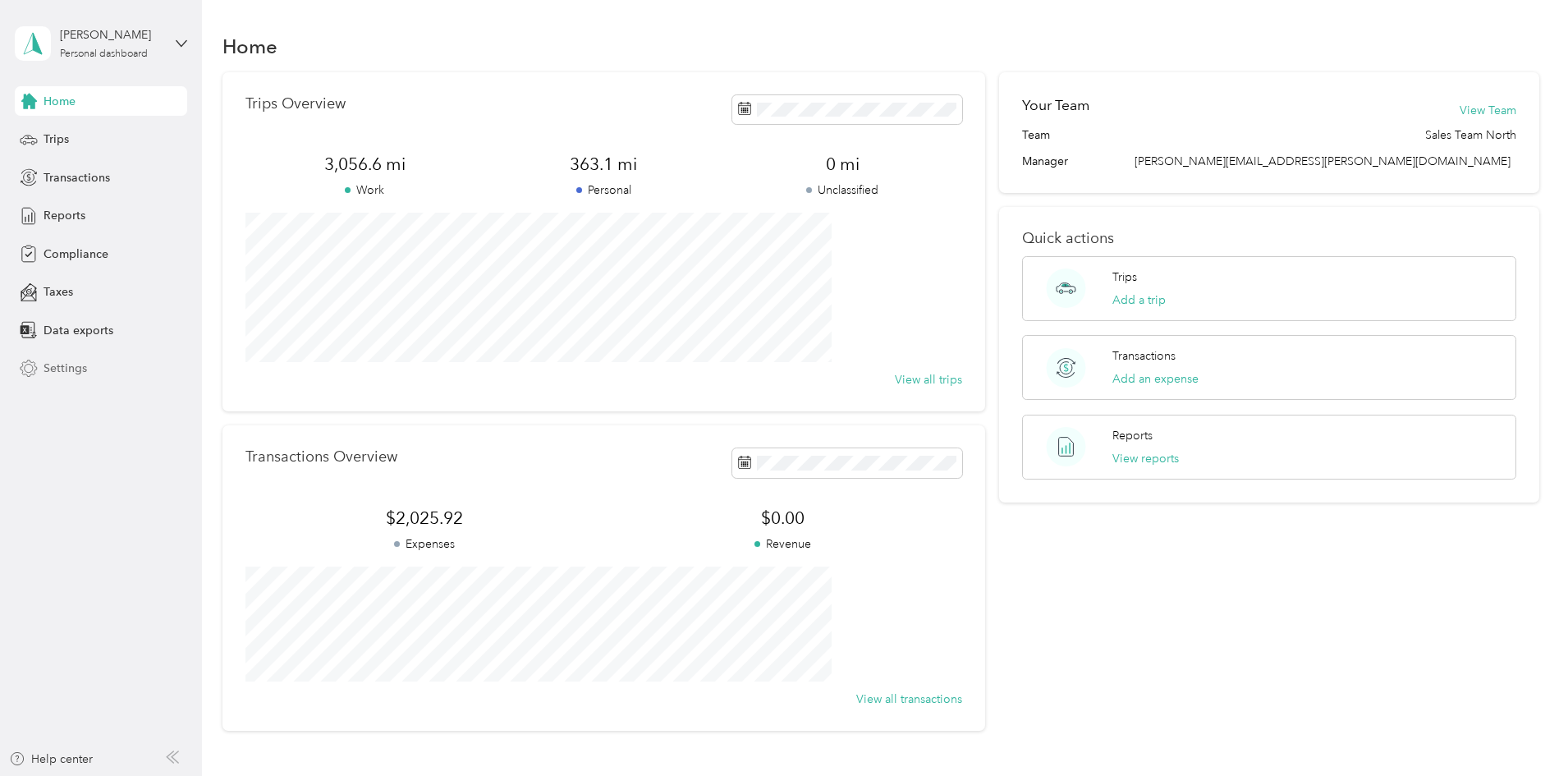
click at [70, 368] on span "Settings" at bounding box center [65, 368] width 44 height 17
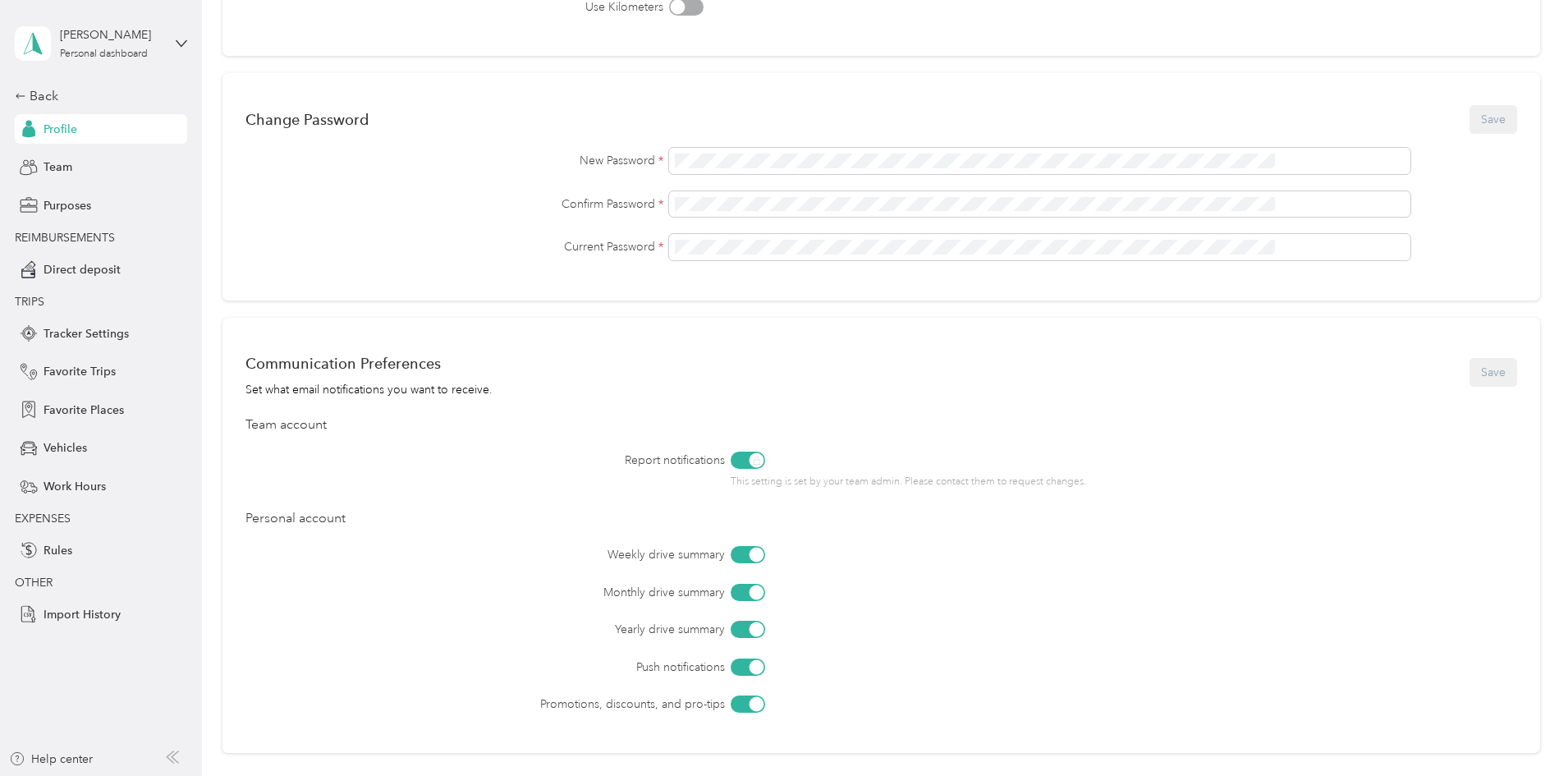
scroll to position [410, 0]
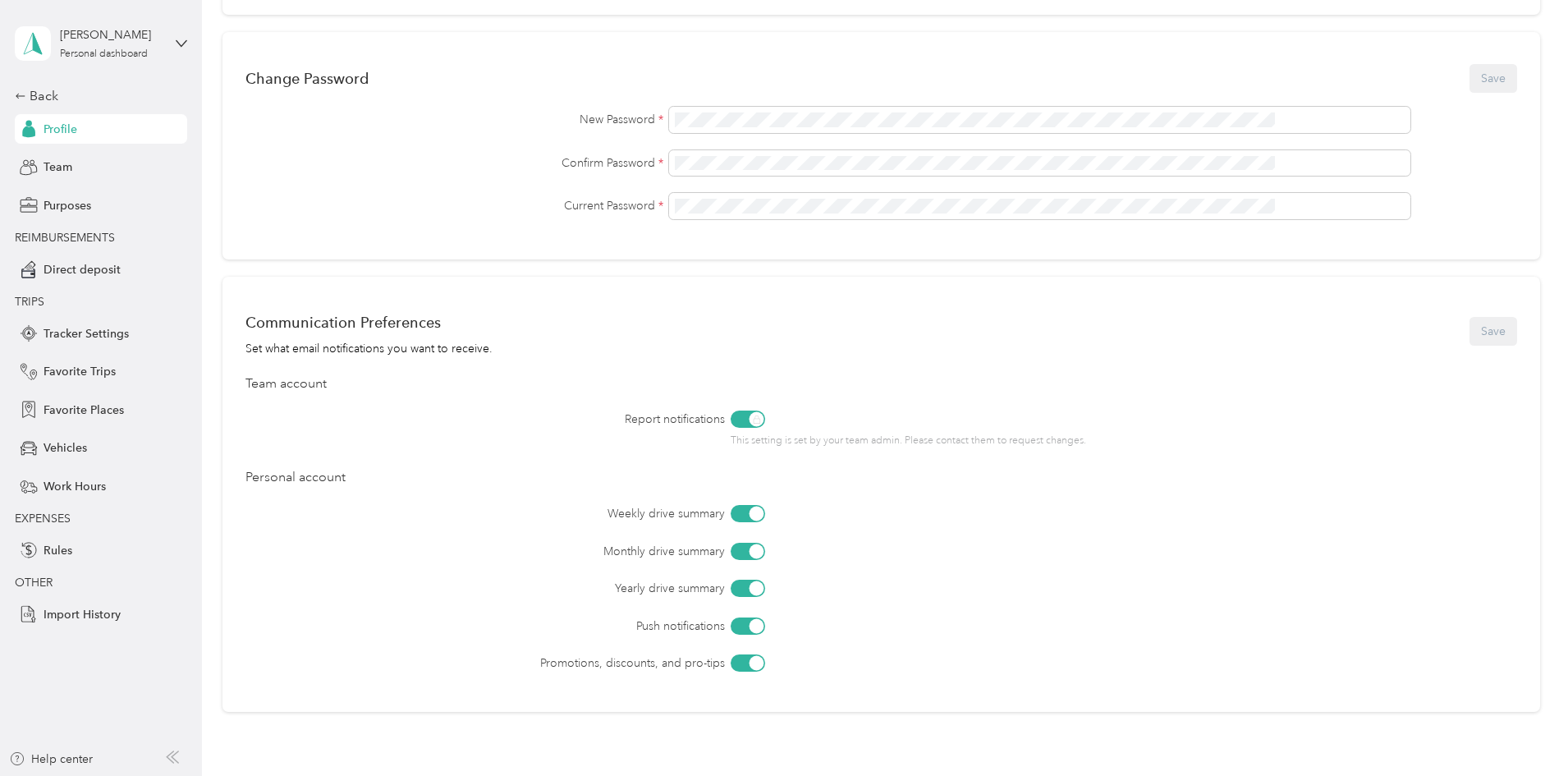
click at [766, 592] on div at bounding box center [748, 588] width 34 height 17
click at [764, 664] on div at bounding box center [756, 663] width 15 height 15
click at [766, 634] on div at bounding box center [748, 626] width 34 height 17
click at [766, 522] on div at bounding box center [748, 513] width 34 height 17
click at [1469, 332] on button "Save" at bounding box center [1492, 330] width 47 height 28
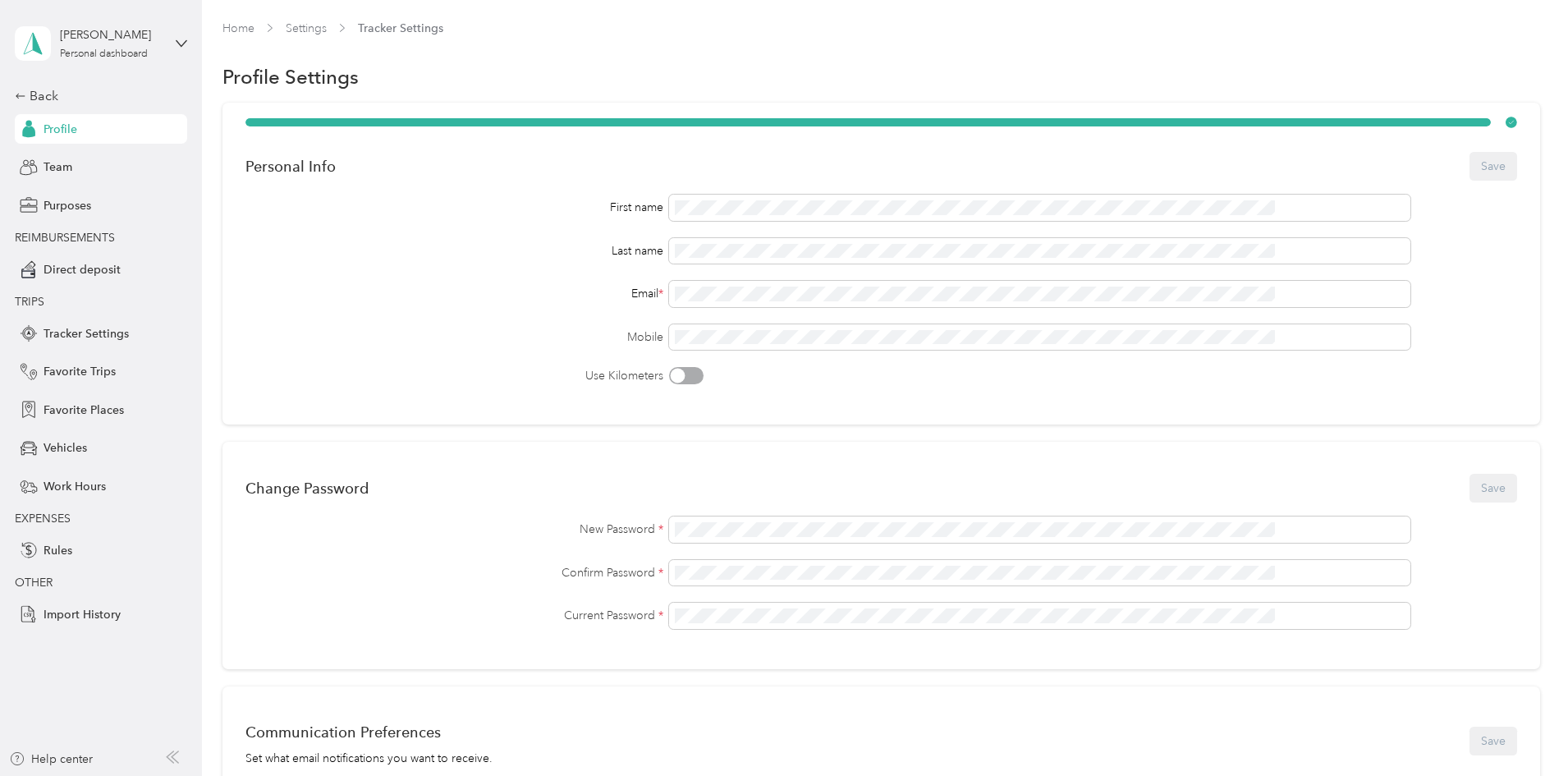
scroll to position [0, 0]
click at [444, 28] on span "Tracker Settings" at bounding box center [400, 29] width 85 height 17
click at [444, 27] on span "Tracker Settings" at bounding box center [400, 29] width 85 height 17
click at [327, 27] on link "Settings" at bounding box center [306, 29] width 41 height 14
click at [110, 333] on span "Tracker Settings" at bounding box center [86, 334] width 85 height 17
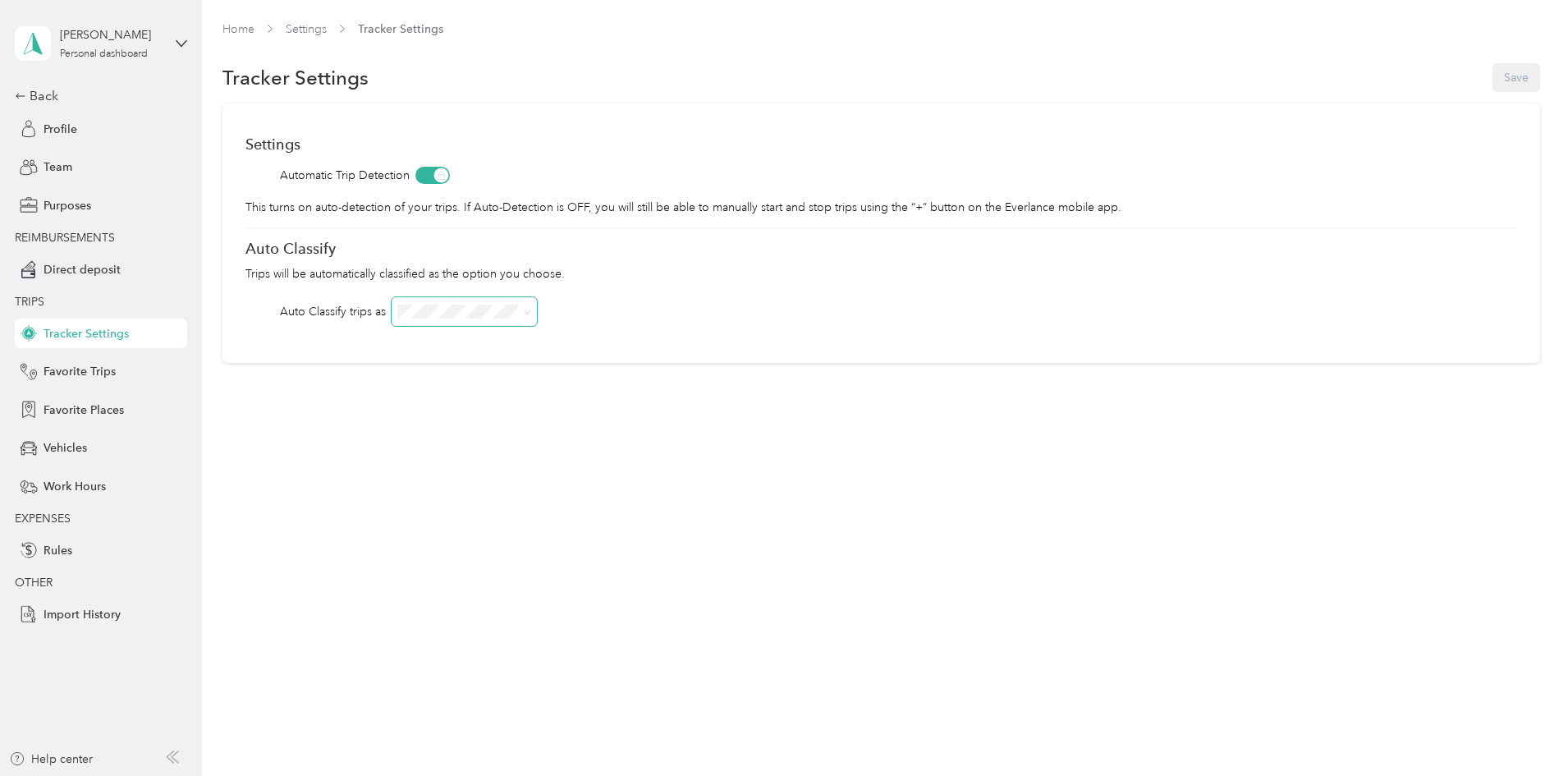
click at [531, 311] on icon at bounding box center [527, 312] width 8 height 8
click at [749, 518] on div "Home Settings Tracker Settings Tracker Settings Save Settings Automatic Trip De…" at bounding box center [881, 388] width 1358 height 776
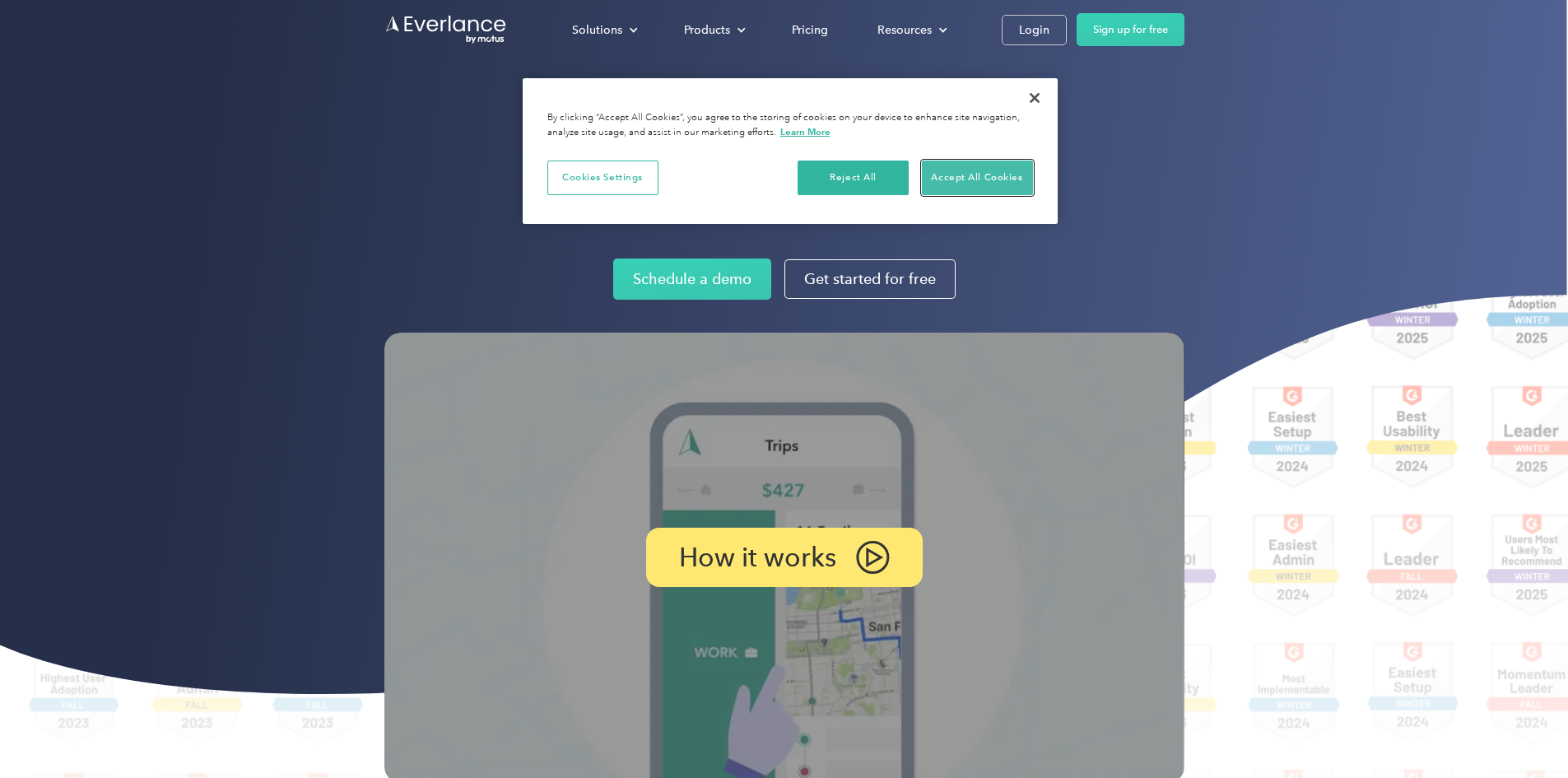
click at [1001, 178] on button "Accept All Cookies" at bounding box center [977, 178] width 111 height 34
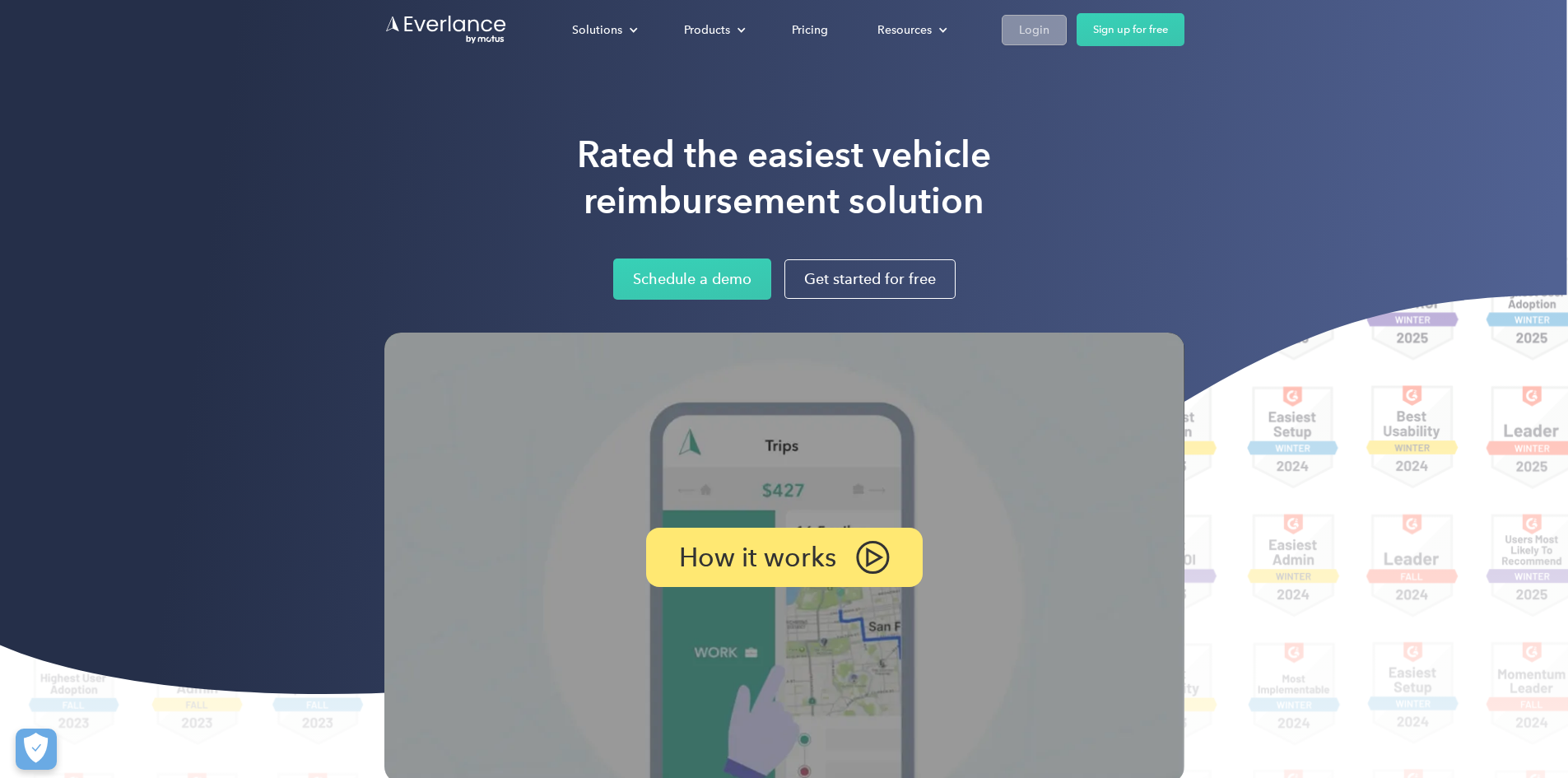
click at [1050, 33] on div "Login" at bounding box center [1034, 30] width 30 height 21
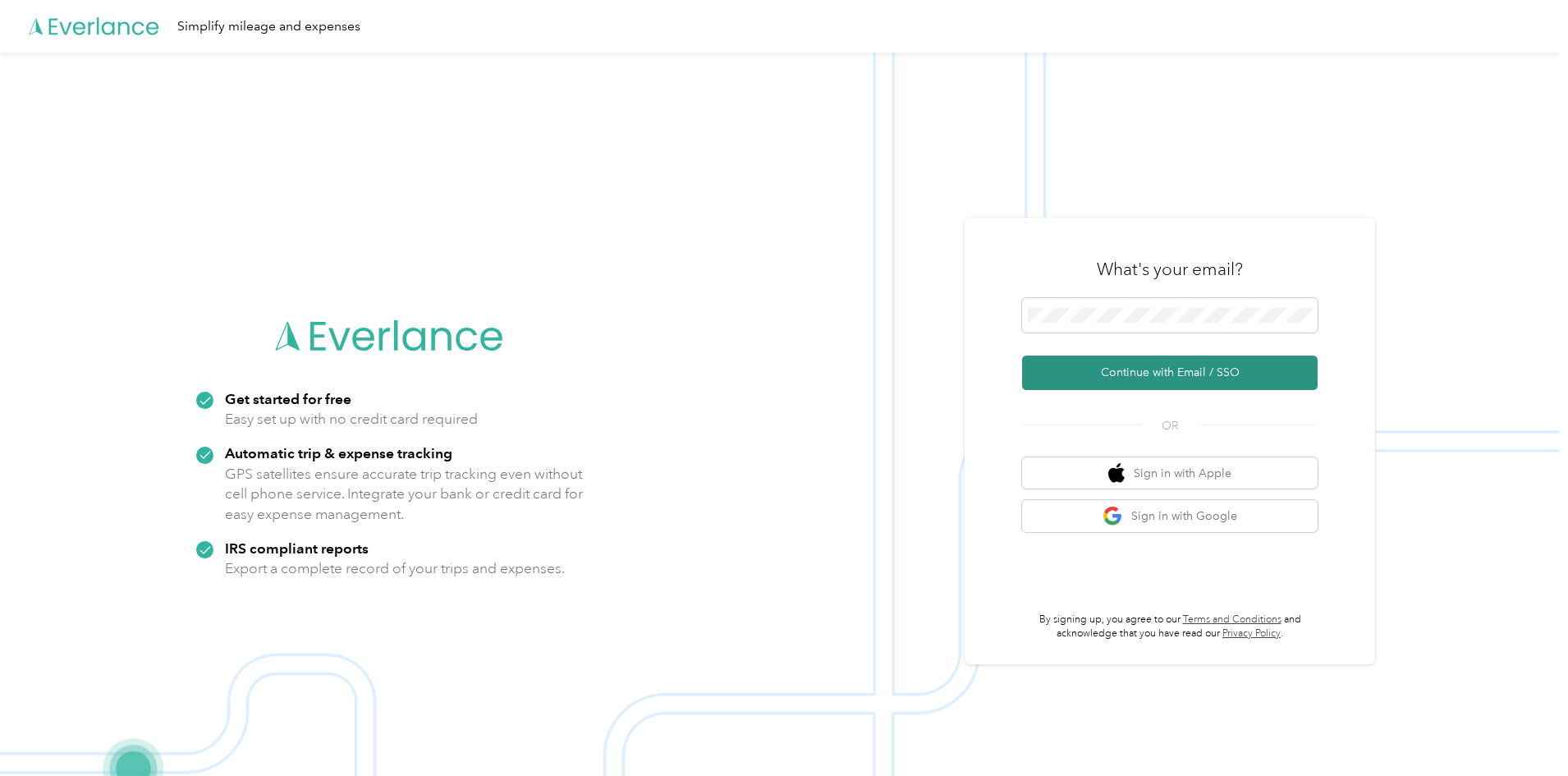
click at [1147, 370] on button "Continue with Email / SSO" at bounding box center [1170, 373] width 295 height 34
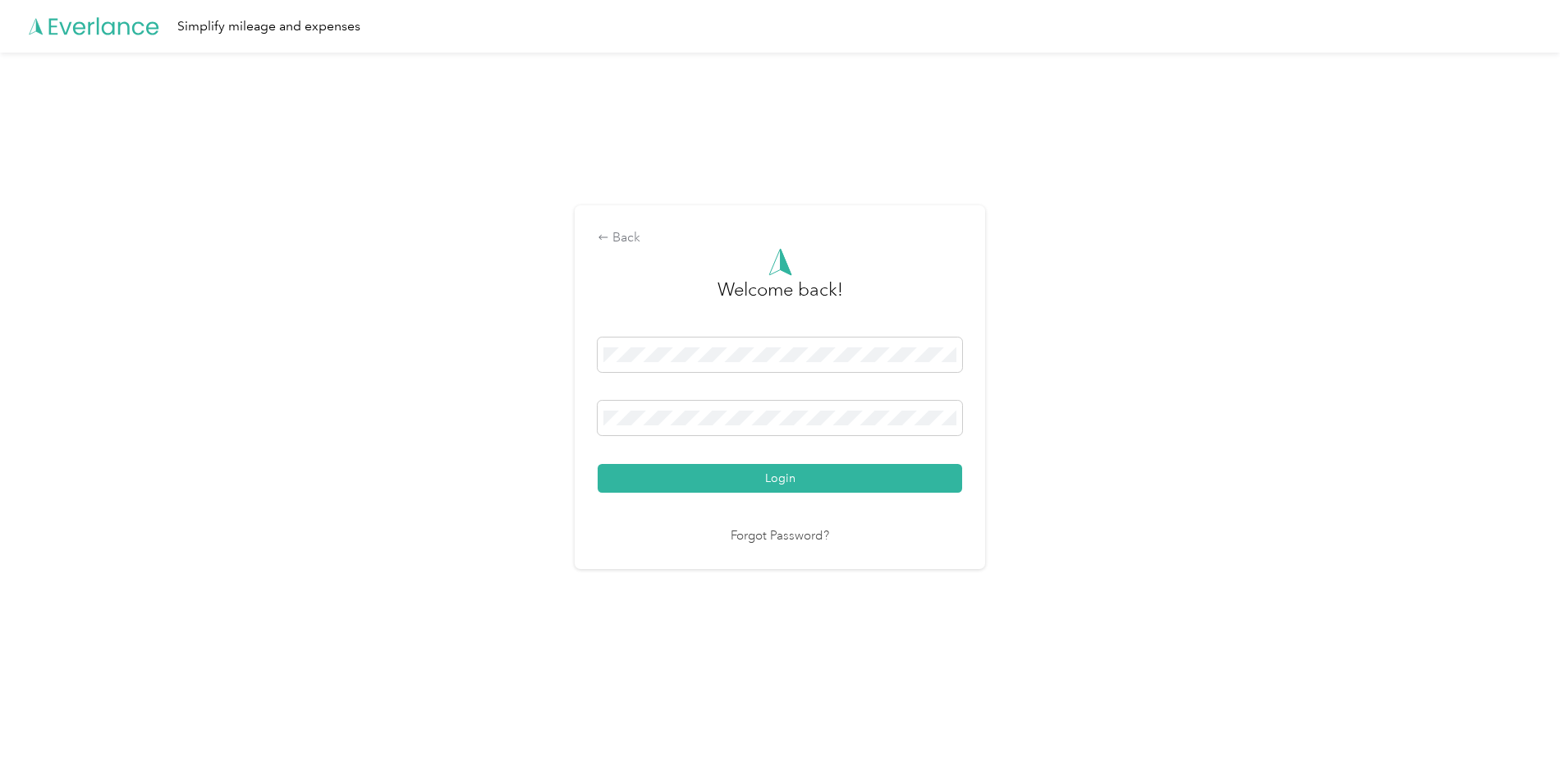
click at [597, 464] on button "Login" at bounding box center [779, 478] width 365 height 28
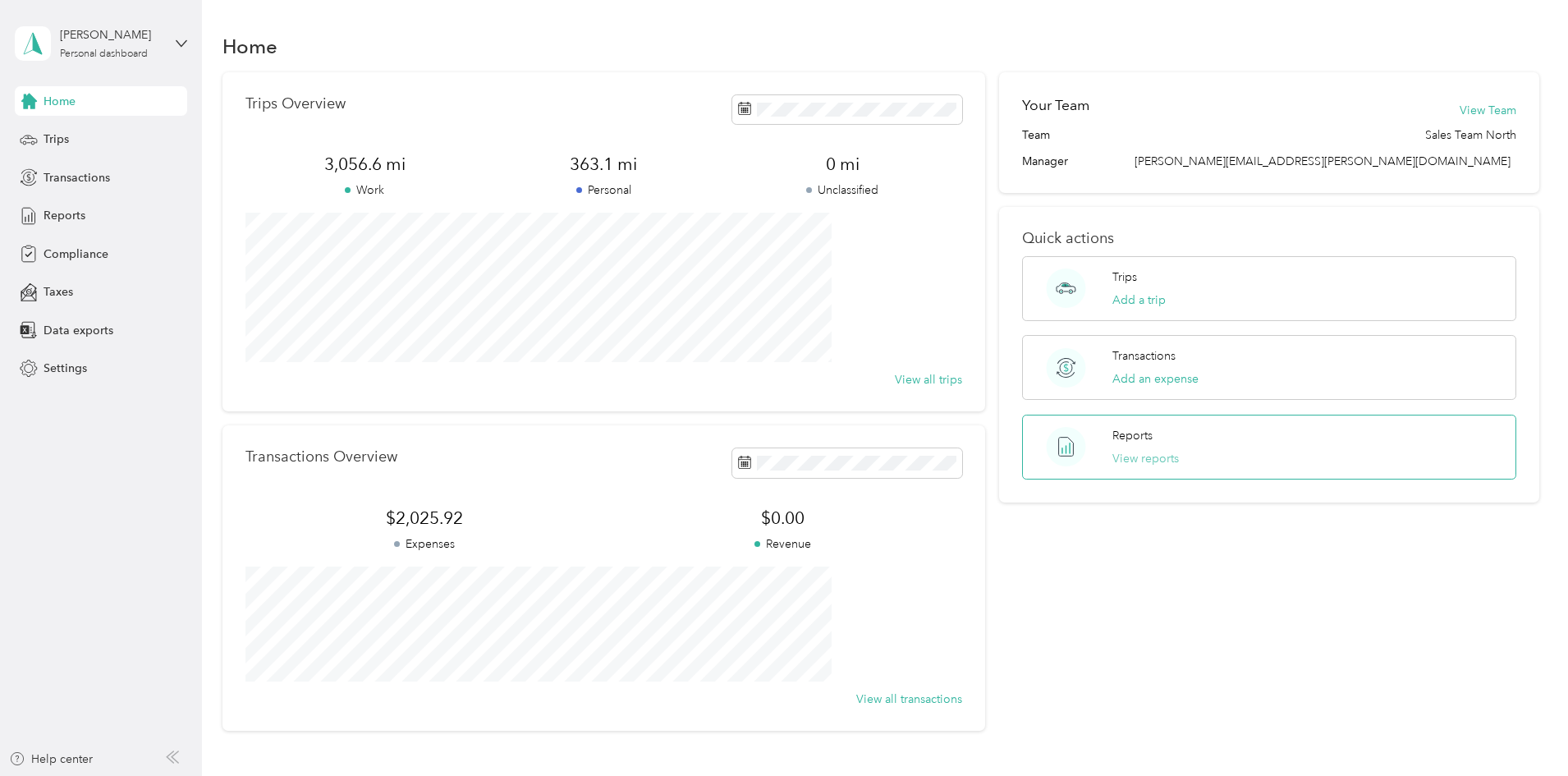
click at [1119, 457] on button "View reports" at bounding box center [1145, 458] width 66 height 17
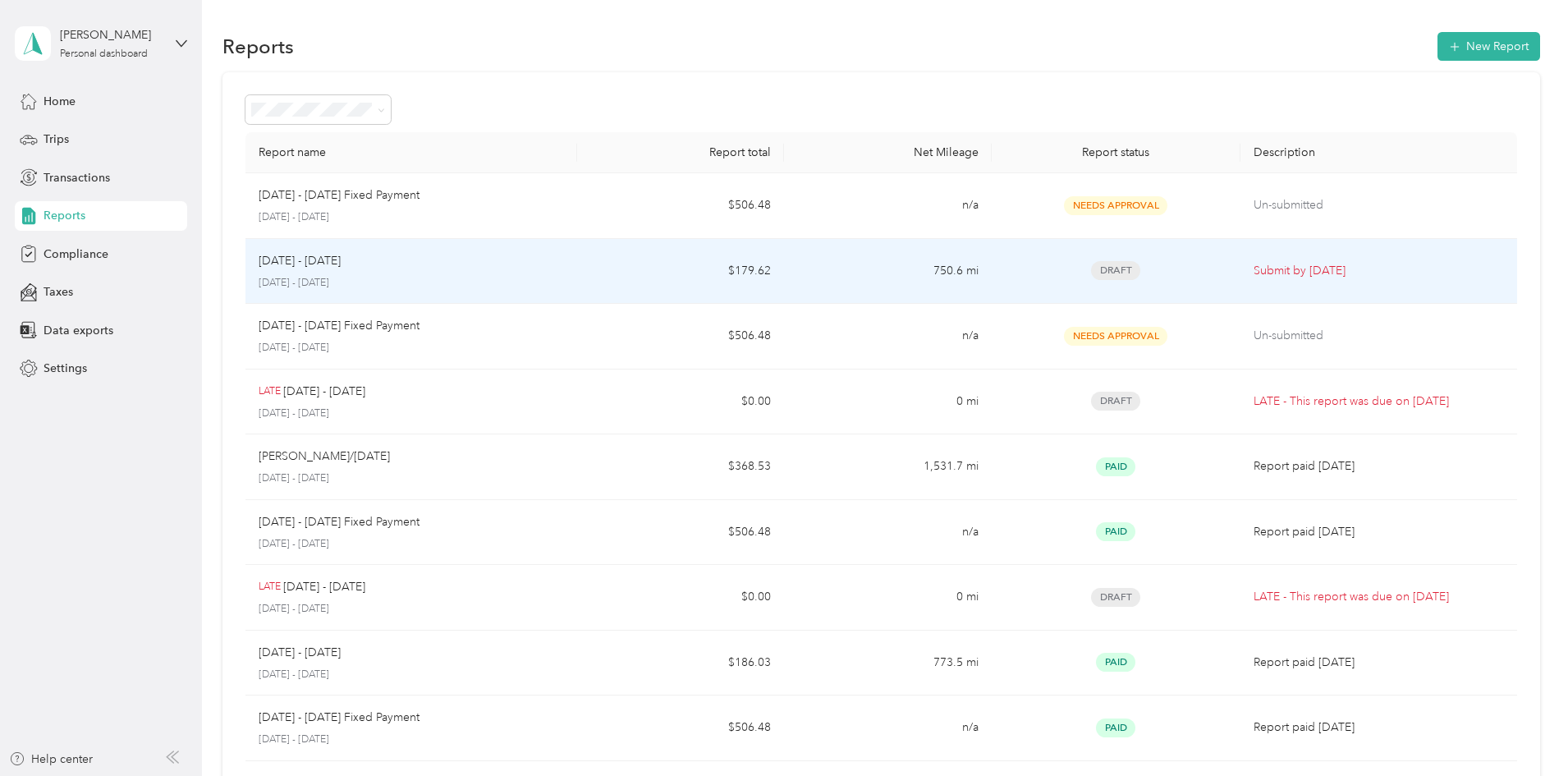
click at [1091, 264] on span "Draft" at bounding box center [1115, 270] width 49 height 19
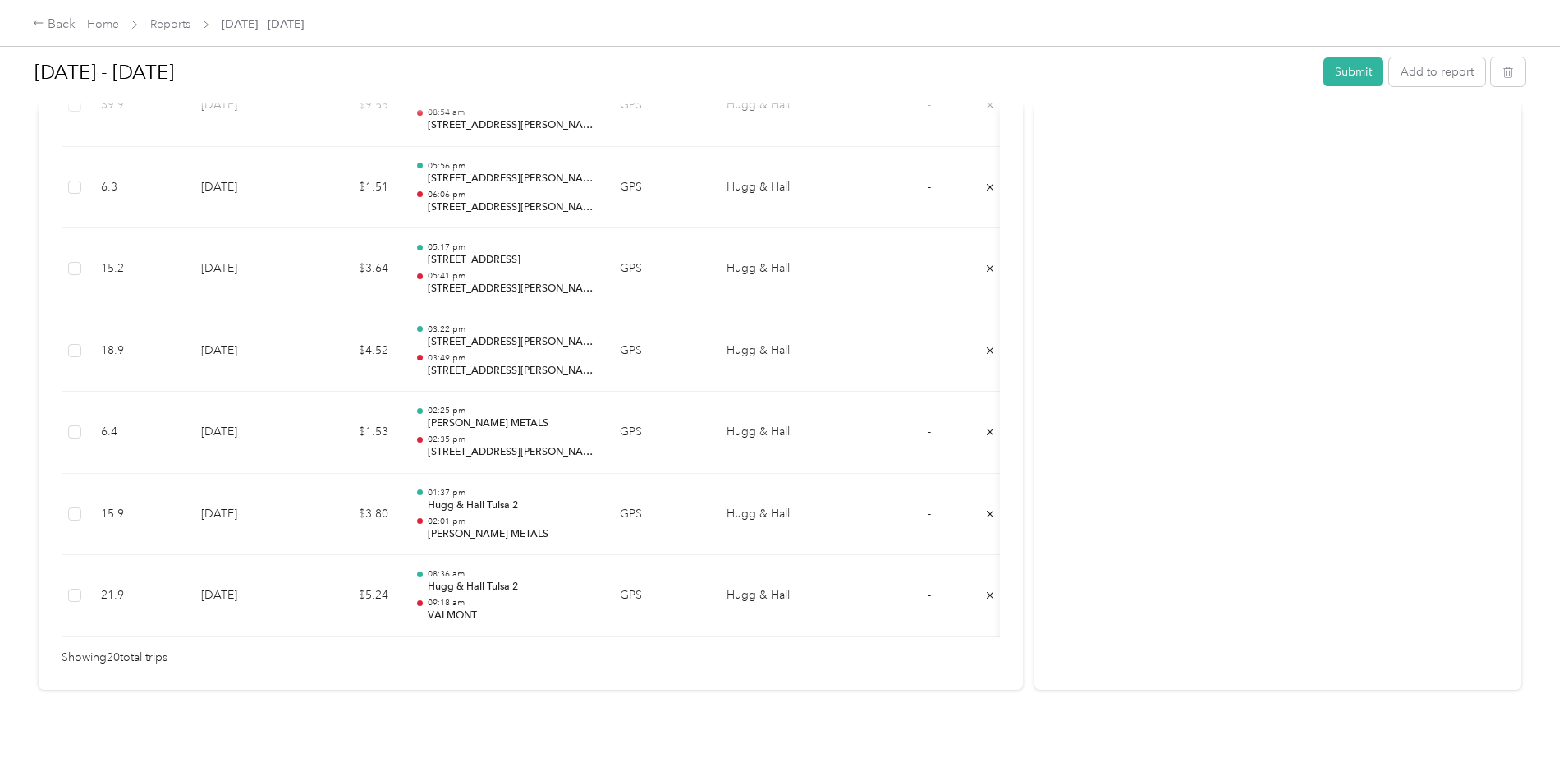
scroll to position [1645, 0]
